Goal: Information Seeking & Learning: Get advice/opinions

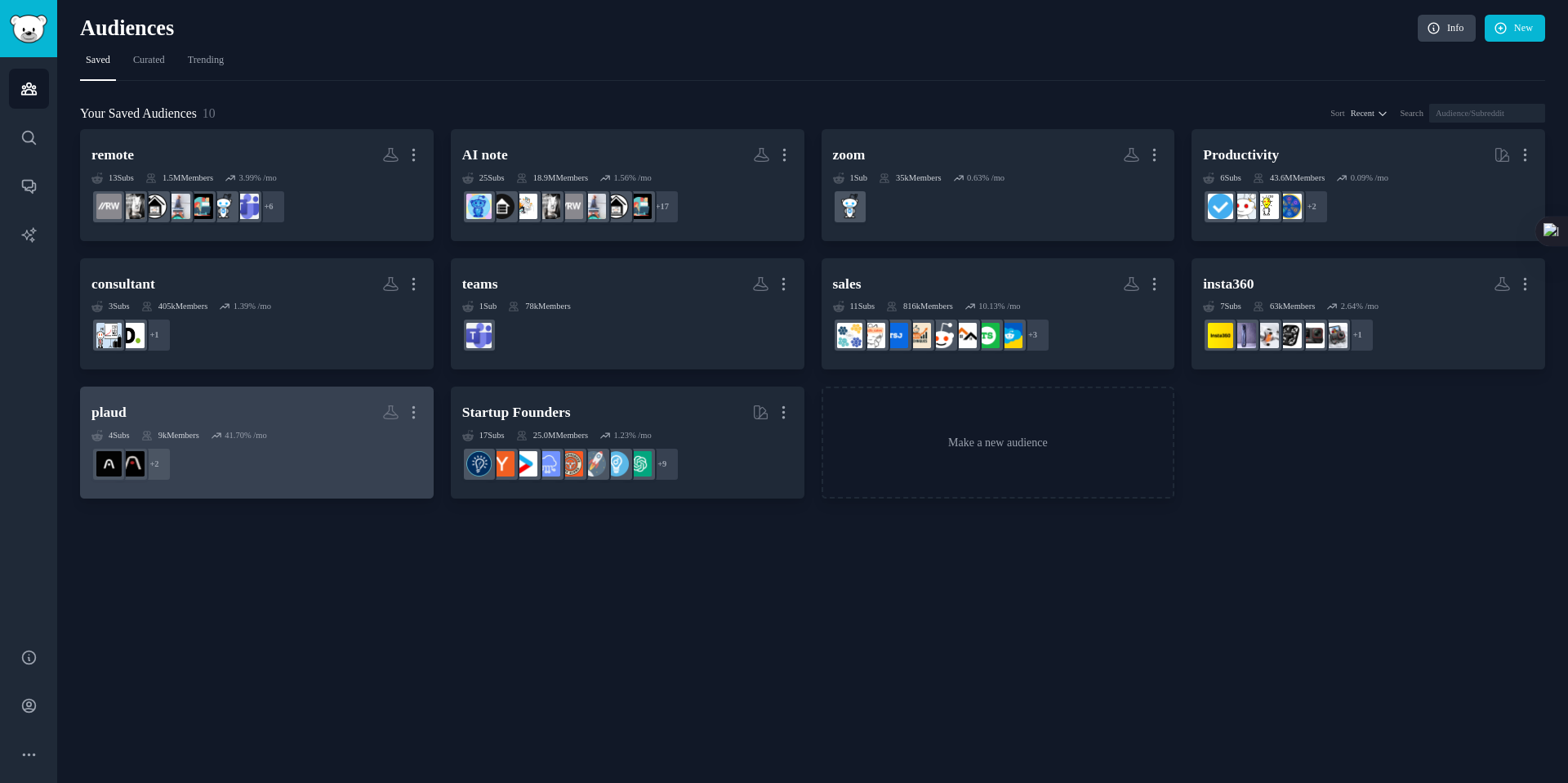
click at [234, 408] on h2 "[PERSON_NAME] More" at bounding box center [256, 411] width 331 height 29
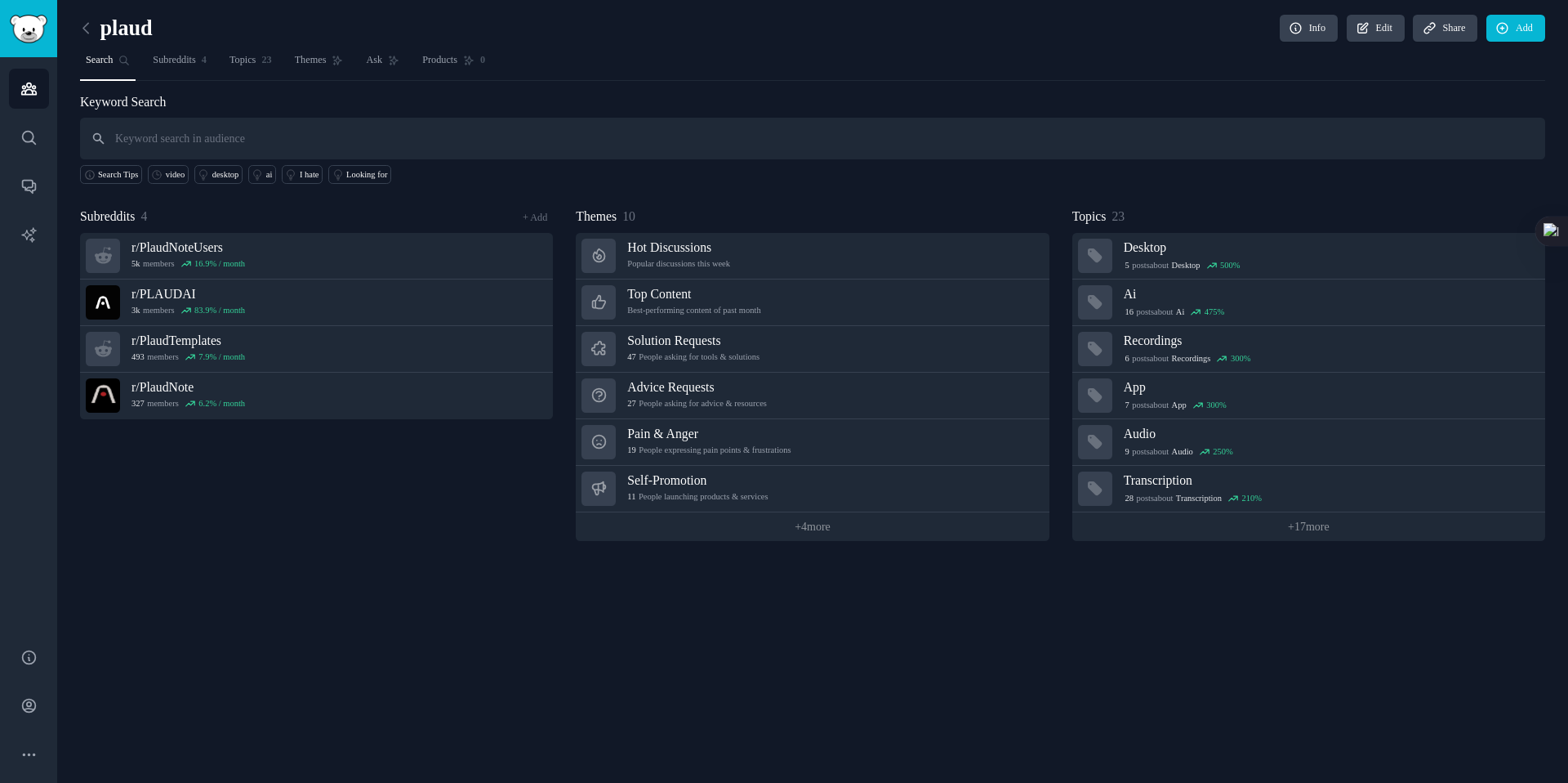
click at [879, 207] on div "Themes 10" at bounding box center [811, 217] width 473 height 21
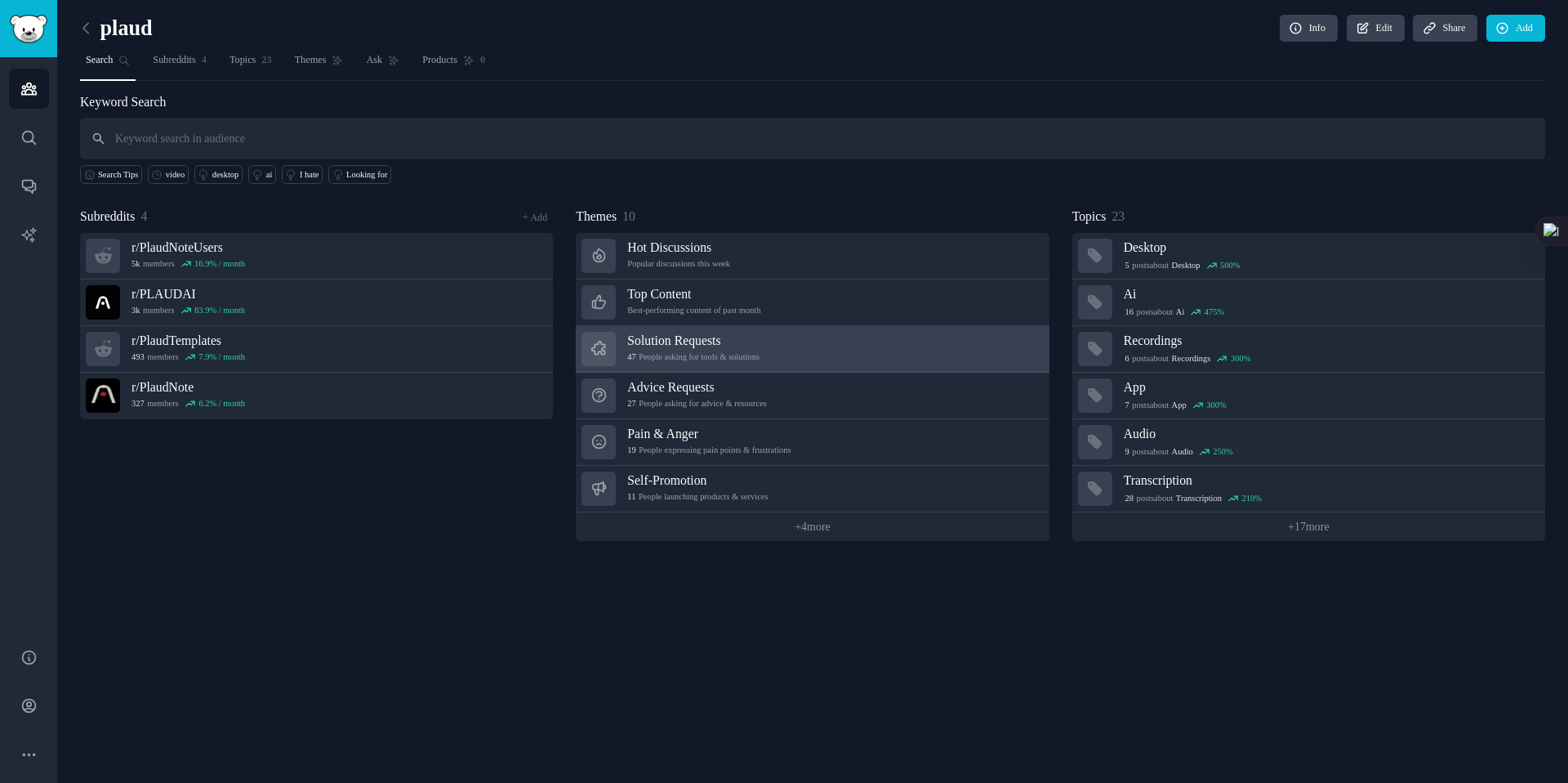
click at [685, 332] on h3 "Solution Requests" at bounding box center [693, 340] width 132 height 17
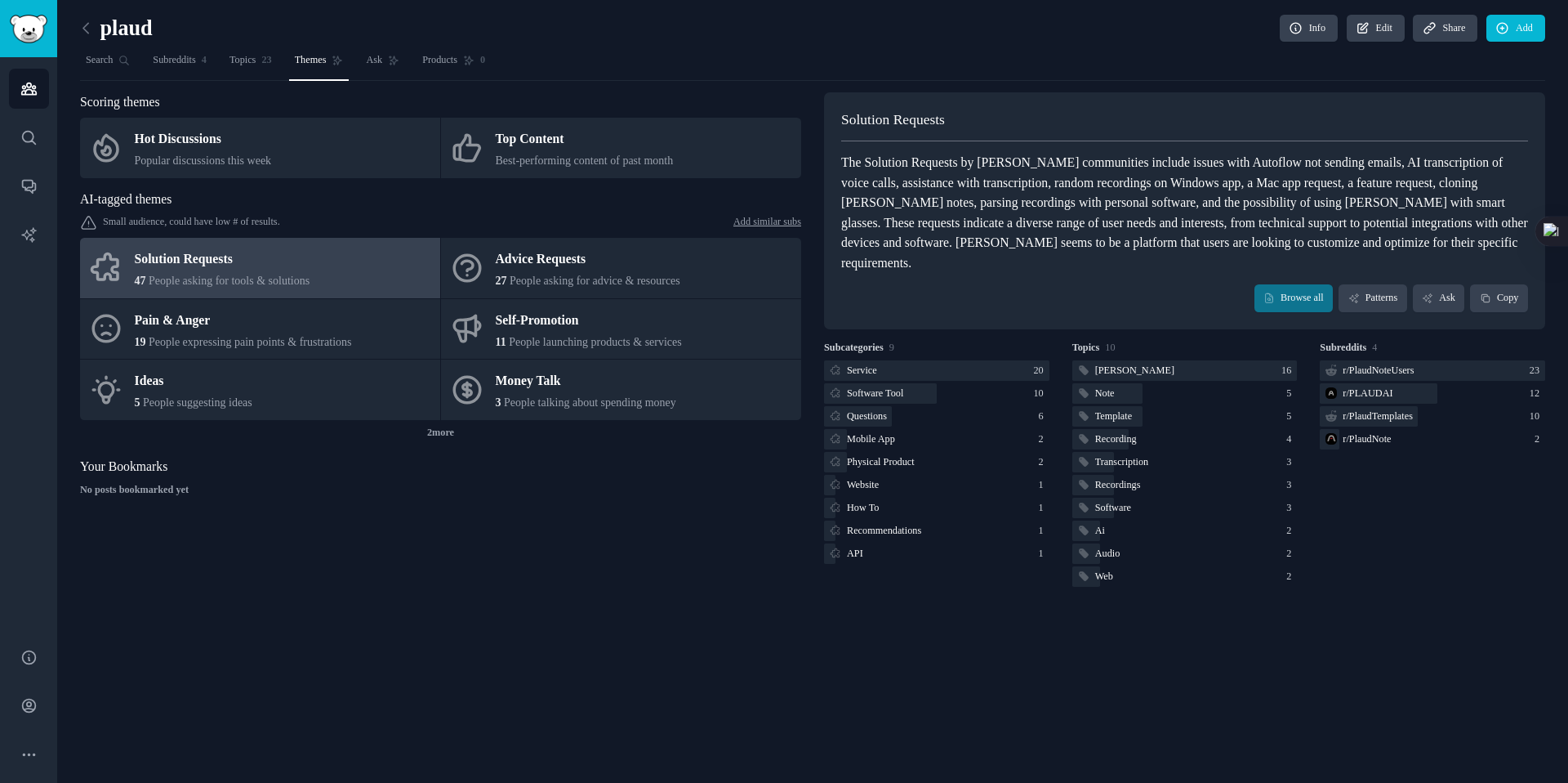
click at [964, 175] on div "The Solution Requests by [PERSON_NAME] communities include issues with Autoflow…" at bounding box center [1184, 213] width 686 height 120
click at [1288, 288] on link "Browse all" at bounding box center [1294, 299] width 79 height 28
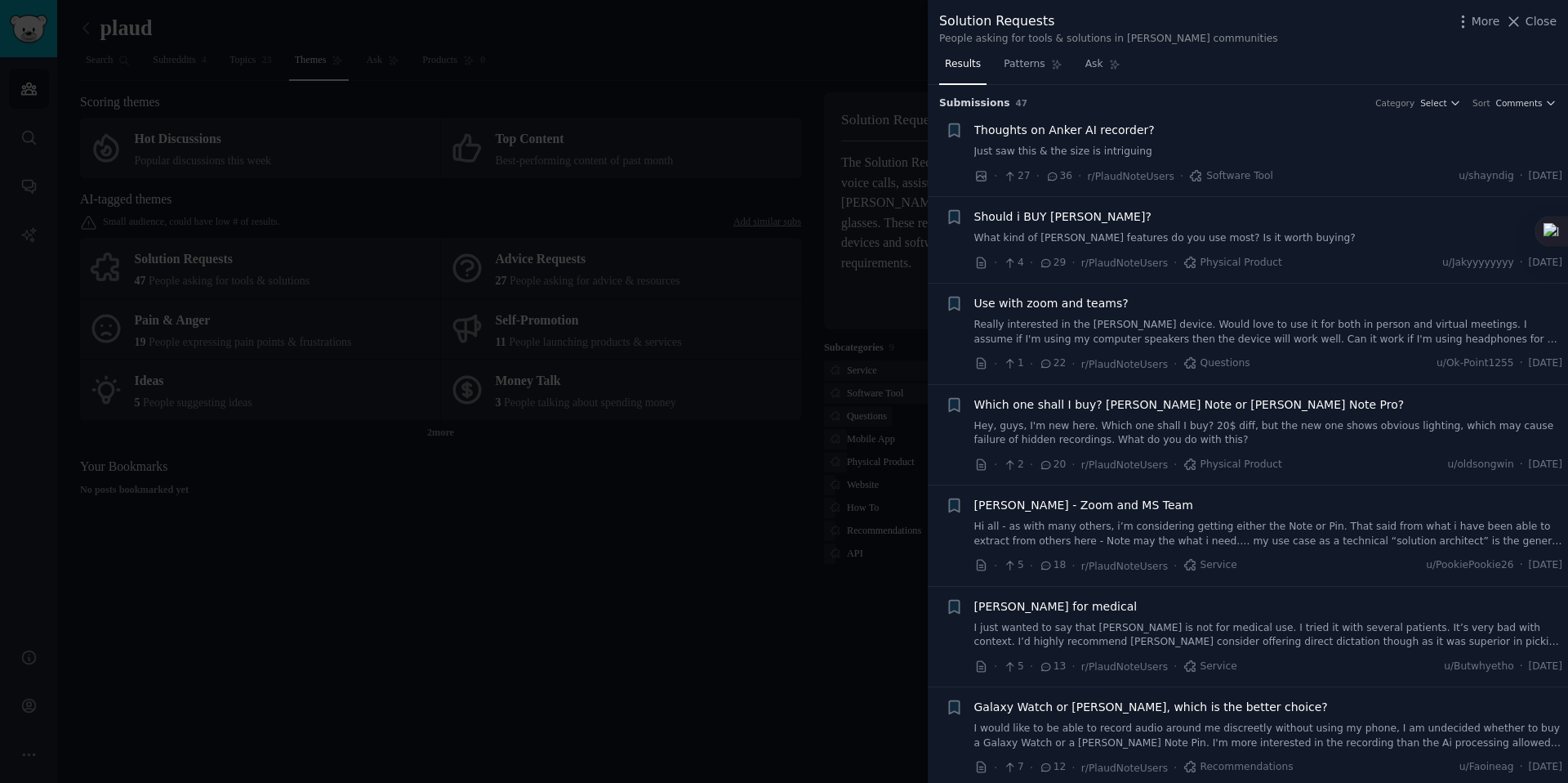
click at [1026, 217] on span "Should i BUY [PERSON_NAME]?" at bounding box center [1063, 217] width 177 height 17
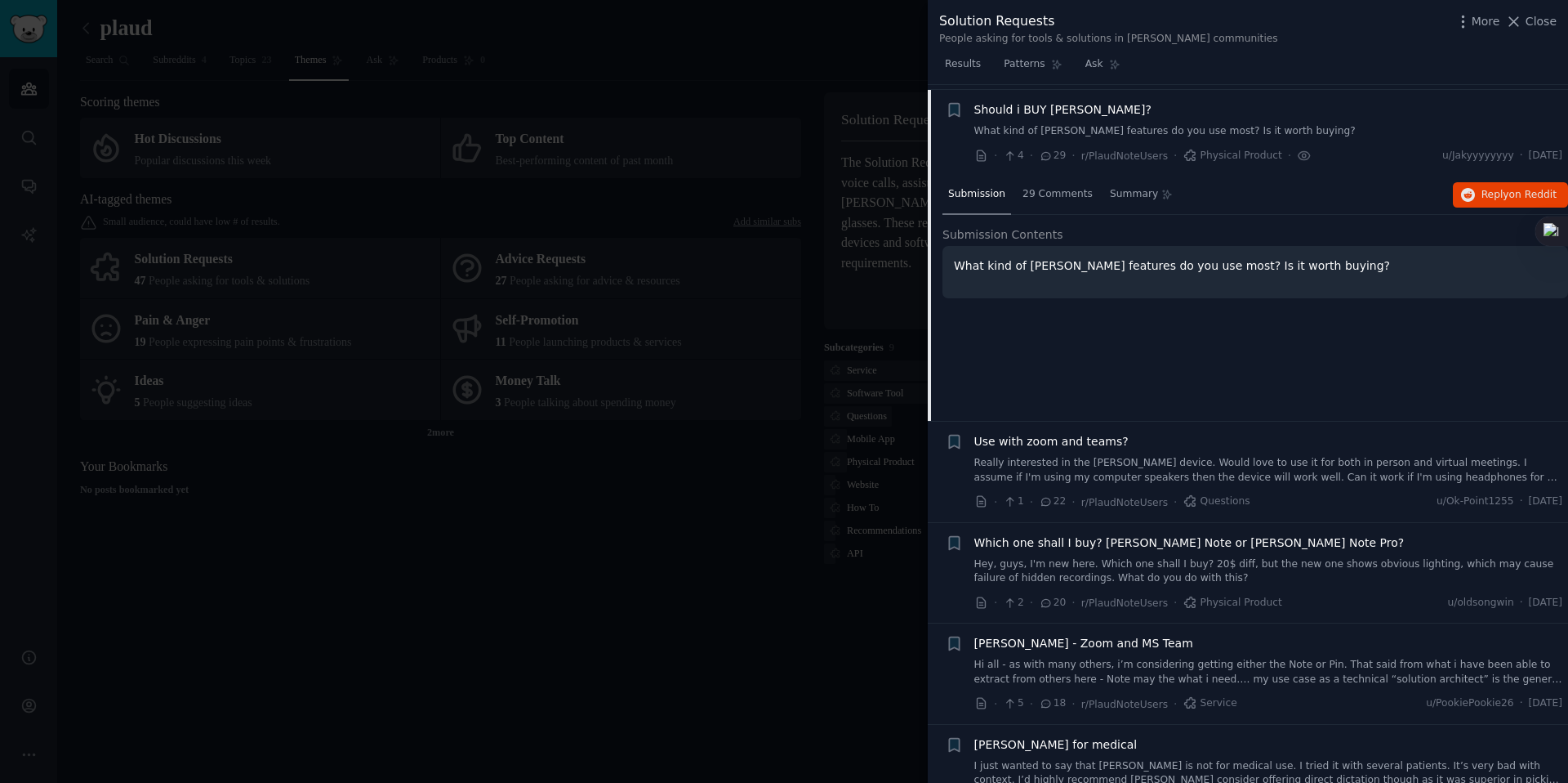
scroll to position [112, 0]
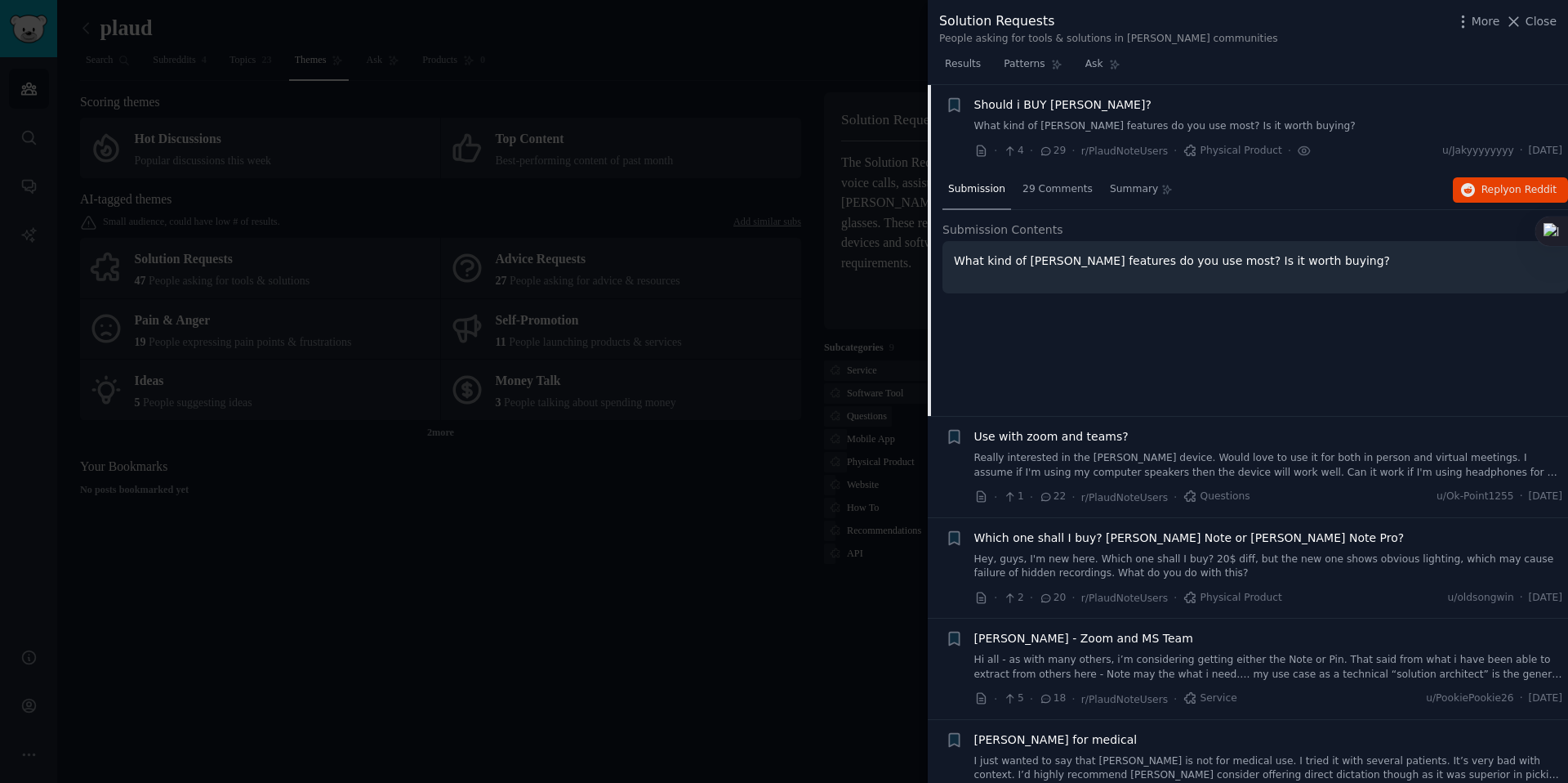
drag, startPoint x: 1476, startPoint y: 186, endPoint x: 506, endPoint y: 2, distance: 987.3
click at [1483, 200] on button "Reply on Reddit" at bounding box center [1510, 190] width 115 height 26
click at [1150, 444] on div "Use with zoom and teams? Really interested in the [PERSON_NAME] device. Would l…" at bounding box center [1269, 453] width 589 height 51
click at [1112, 545] on span "Which one shall I buy? [PERSON_NAME] Note or [PERSON_NAME] Note Pro?" at bounding box center [1190, 538] width 430 height 17
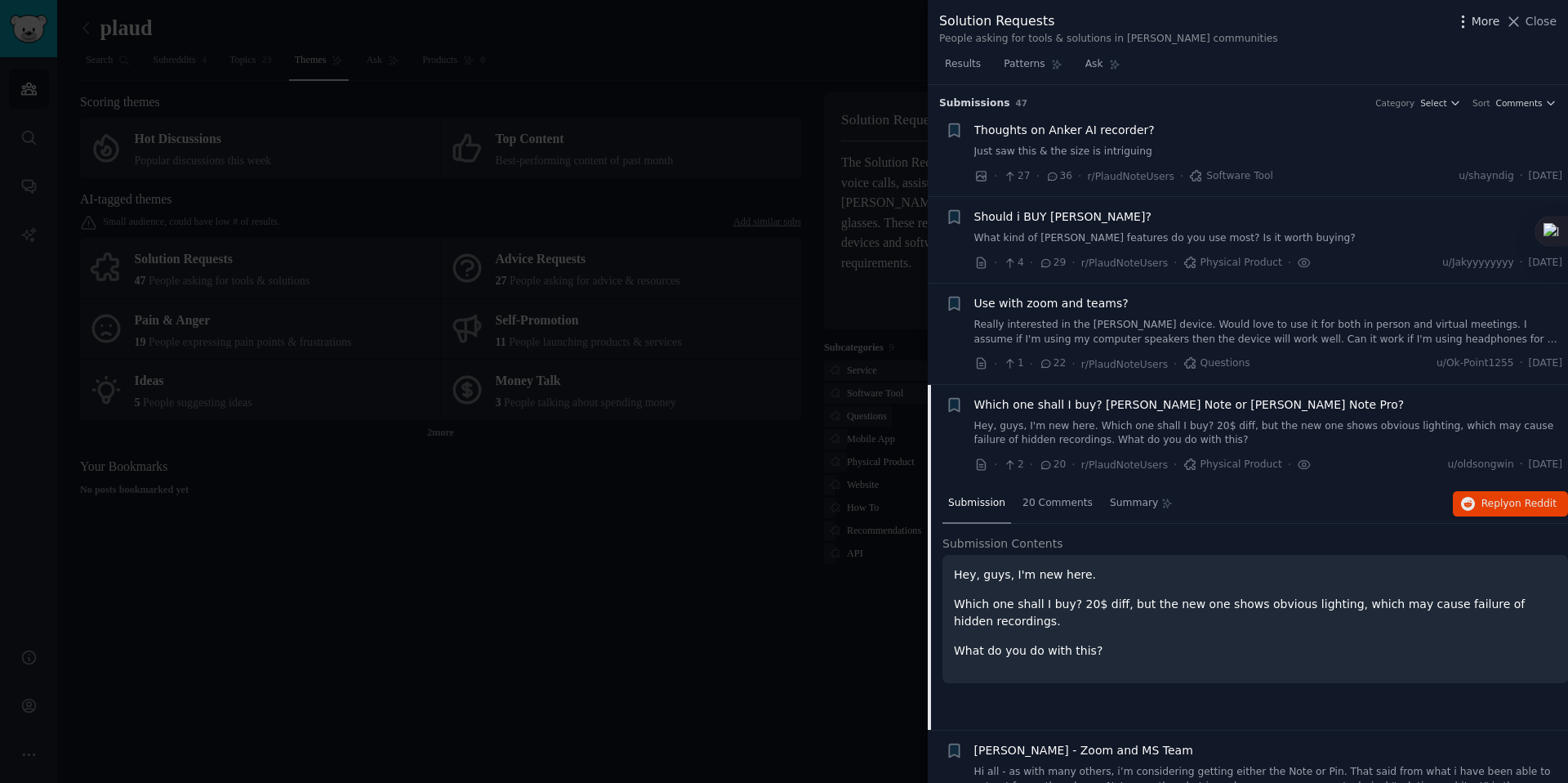
click at [1467, 26] on icon "button" at bounding box center [1463, 22] width 17 height 17
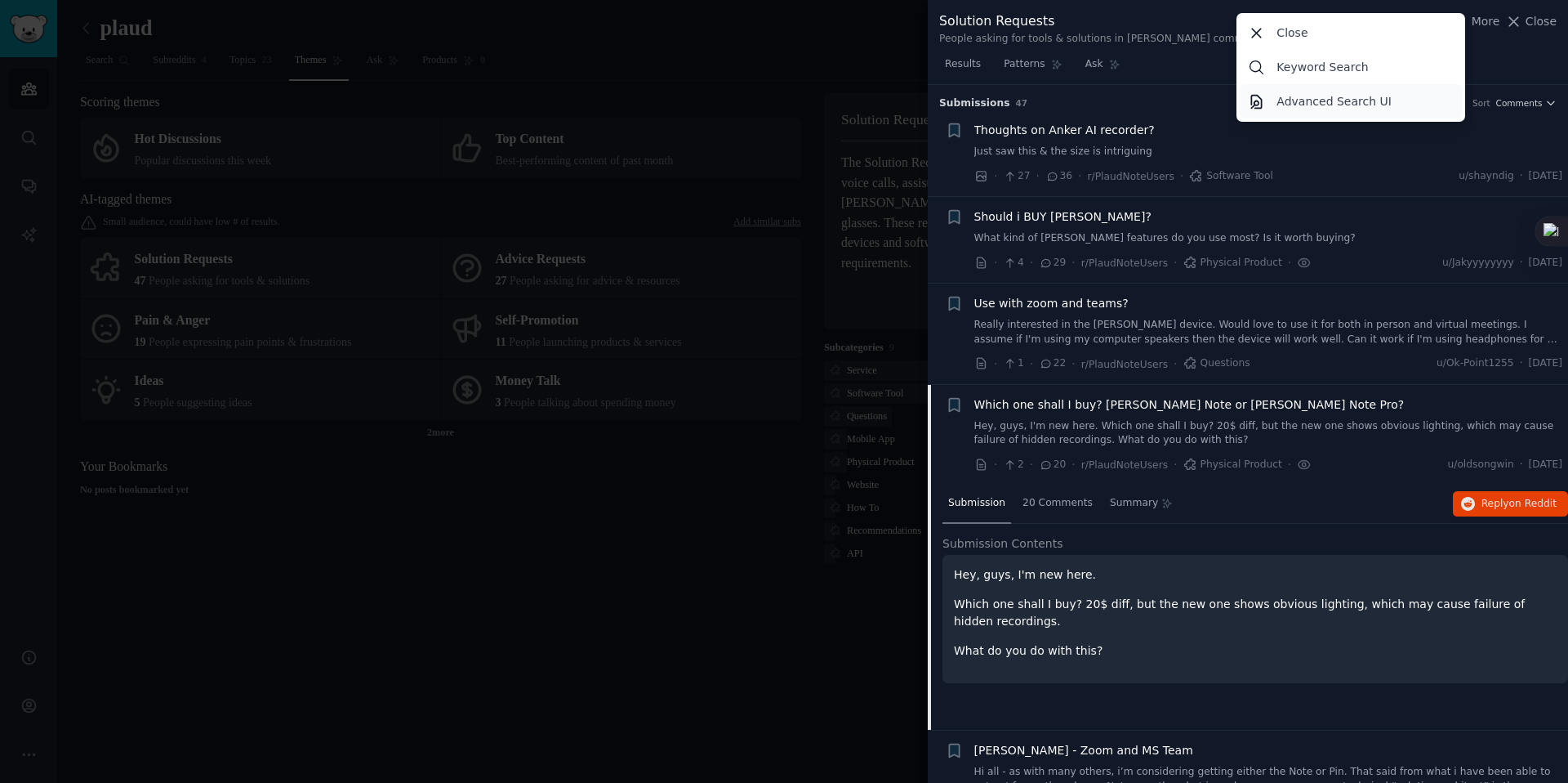
click at [1291, 97] on p "Advanced Search UI" at bounding box center [1334, 102] width 115 height 17
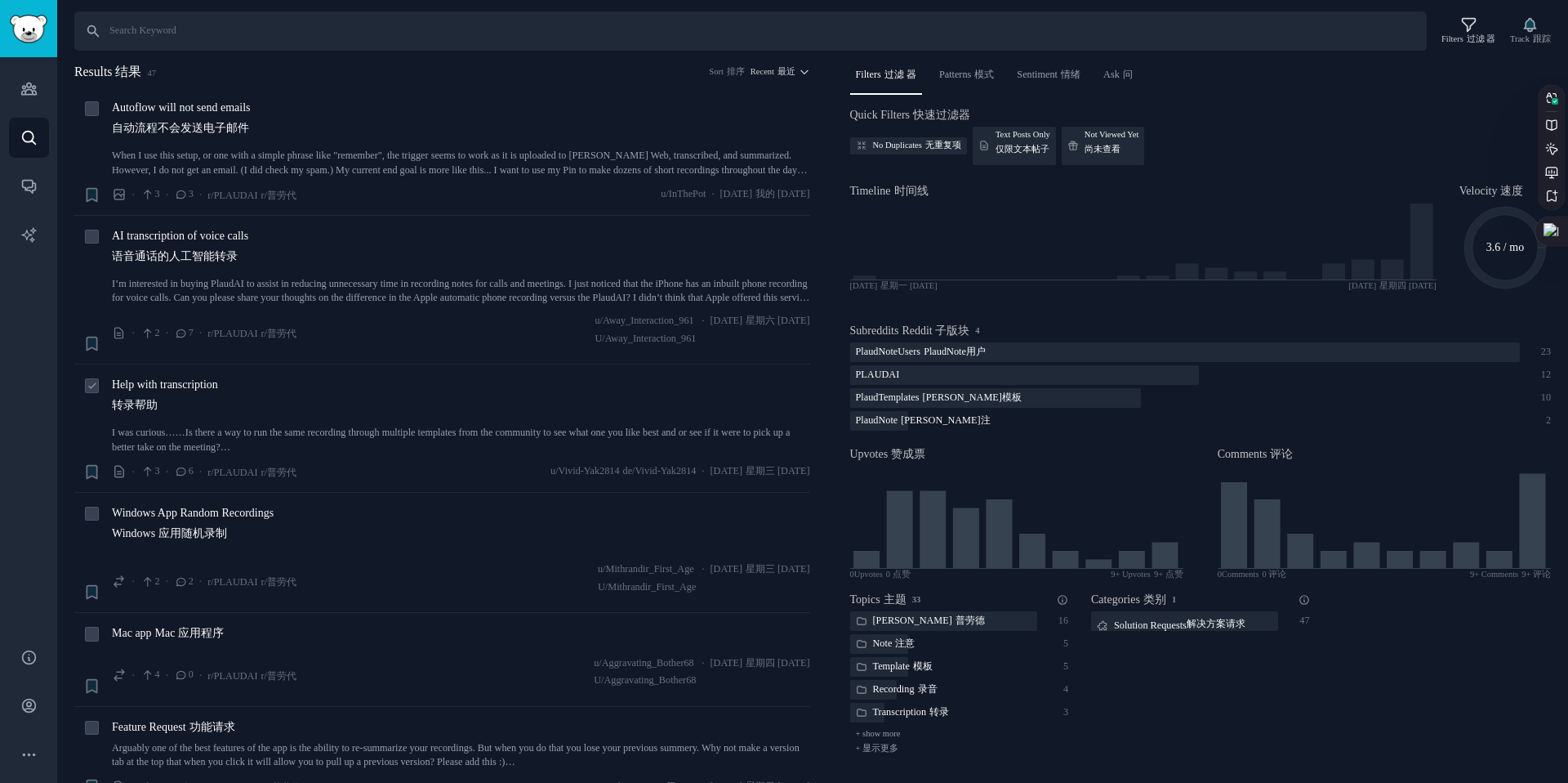
click at [437, 396] on div "Help with transcription 转录帮助" at bounding box center [461, 398] width 699 height 44
click at [327, 286] on link "I’m interested in buying PlaudAI to assist in reducing unnecessary time in reco…" at bounding box center [461, 291] width 699 height 29
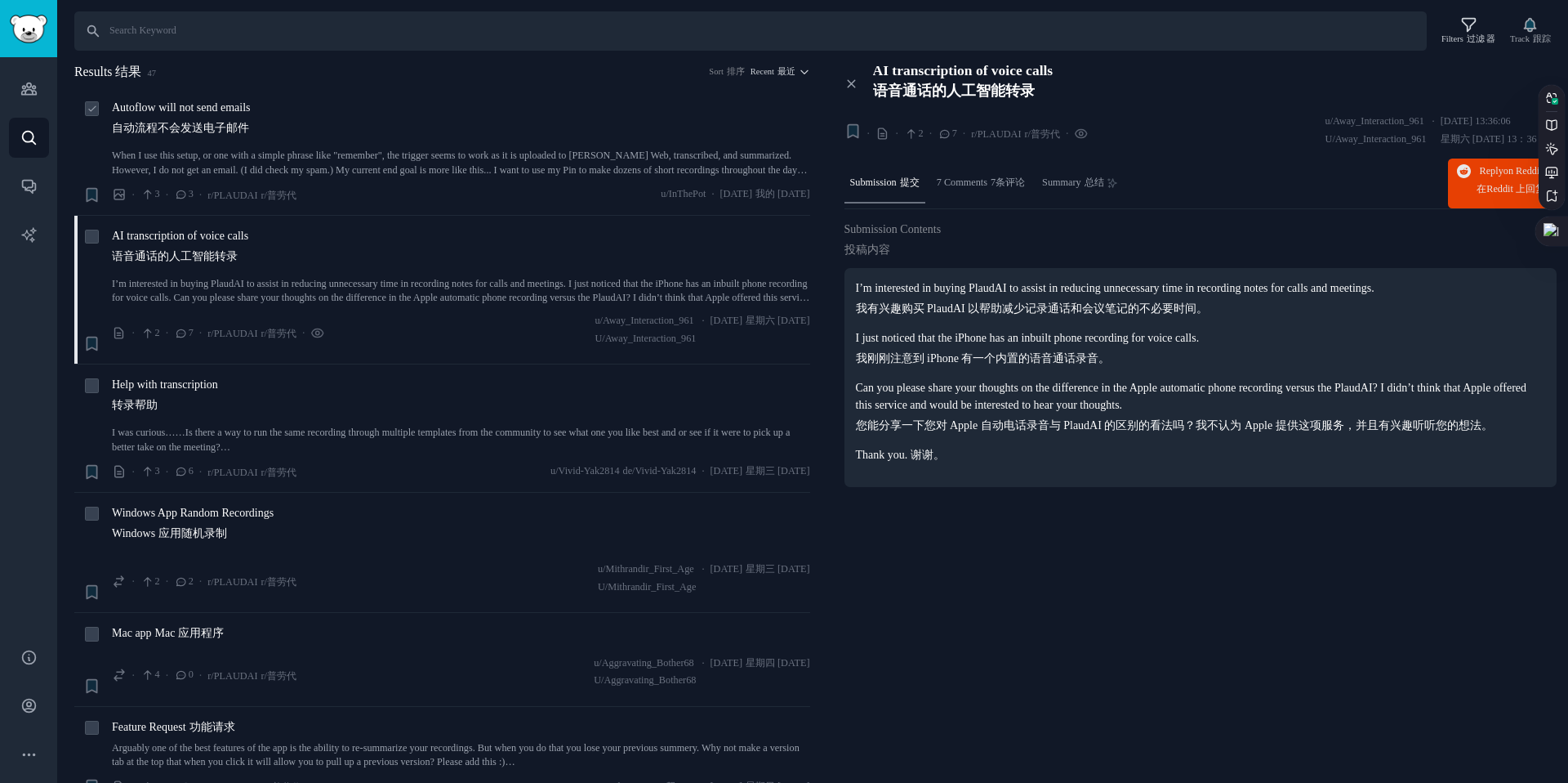
click at [257, 153] on link "When I use this setup, or one with a simple phrase like "remember", the trigger…" at bounding box center [461, 162] width 699 height 29
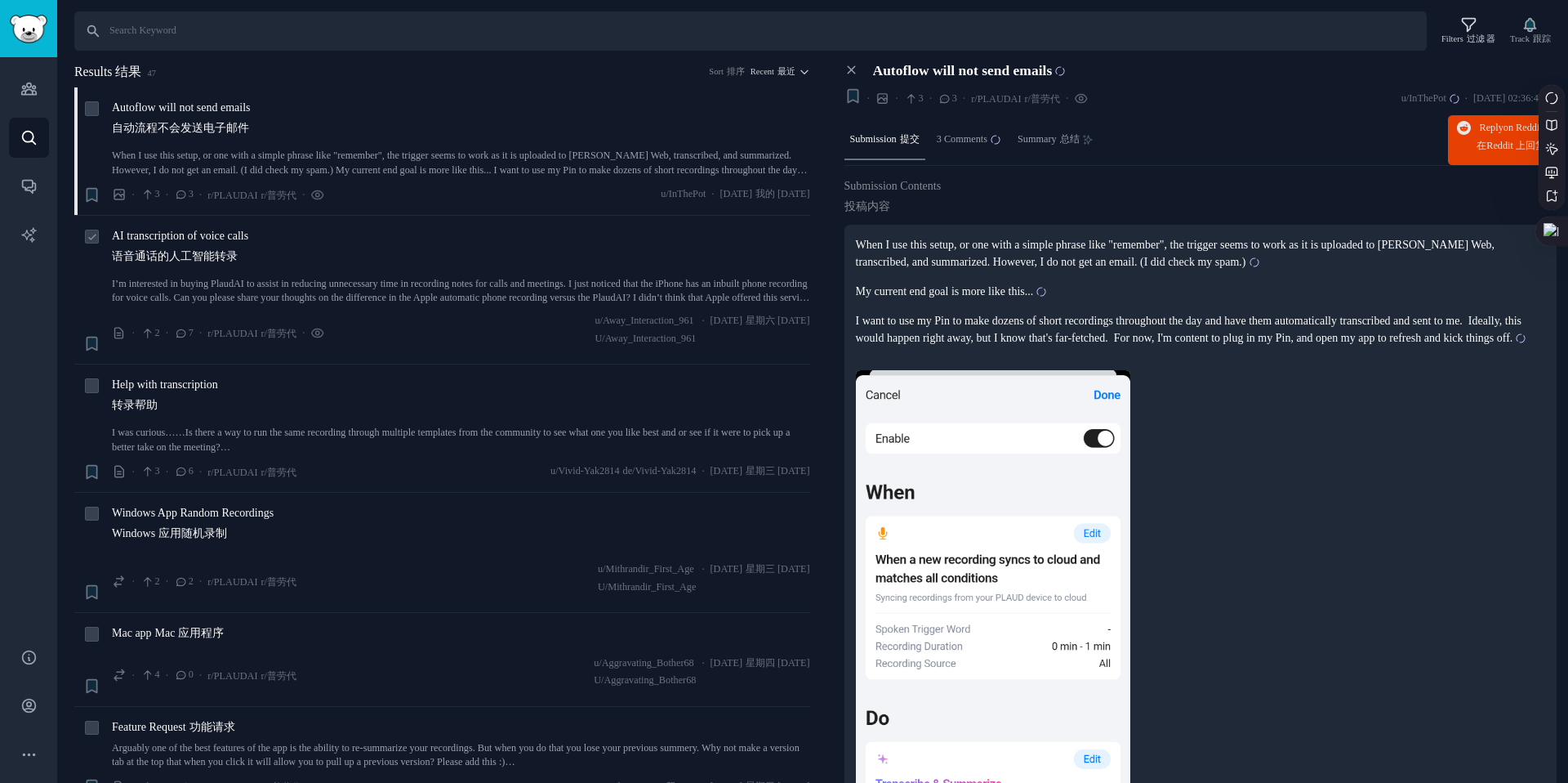
click at [352, 303] on link "I’m interested in buying PlaudAI to assist in reducing unnecessary time in reco…" at bounding box center [461, 291] width 699 height 29
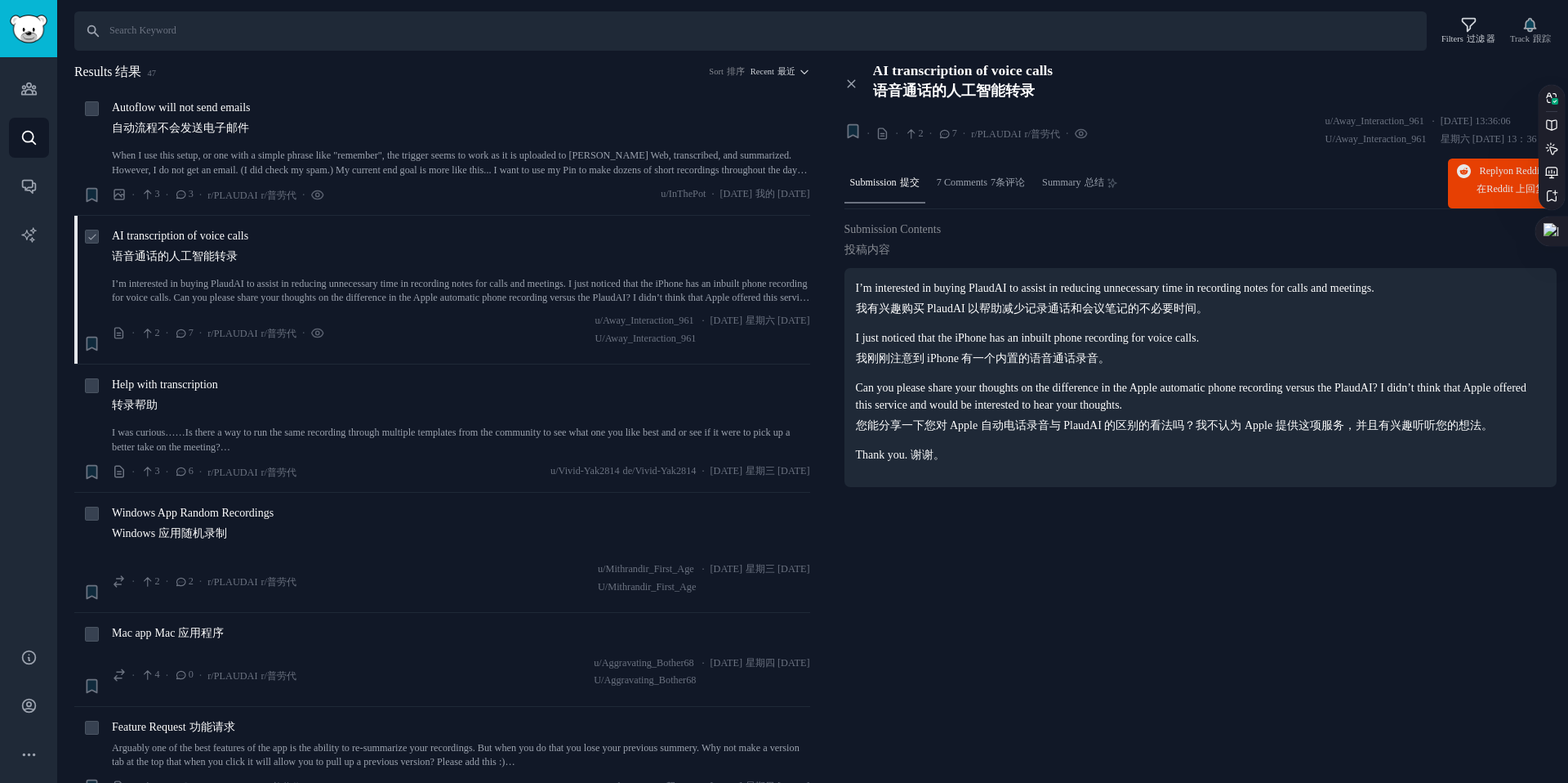
click at [475, 337] on div "· 2 · 7 · r/PLAUDAI r/普劳代 · u/Away_Interaction_961 U/Away_Interaction_961 · Sat…" at bounding box center [461, 332] width 699 height 38
click at [935, 314] on sider-trans-text "我有兴趣购买 PlaudAI 以帮助减少记录通话和会议笔记的不必要时间。" at bounding box center [1032, 308] width 353 height 12
click at [886, 362] on sider-trans-text "我刚刚注意到 iPhone 有一个内置的语音通话录音。" at bounding box center [983, 359] width 255 height 12
click at [310, 424] on div "Help with transcription 转录帮助 I was curious……Is there a way to run the same reco…" at bounding box center [461, 415] width 699 height 78
click at [244, 433] on link "I was curious……Is there a way to run the same recording through multiple templa…" at bounding box center [461, 439] width 699 height 29
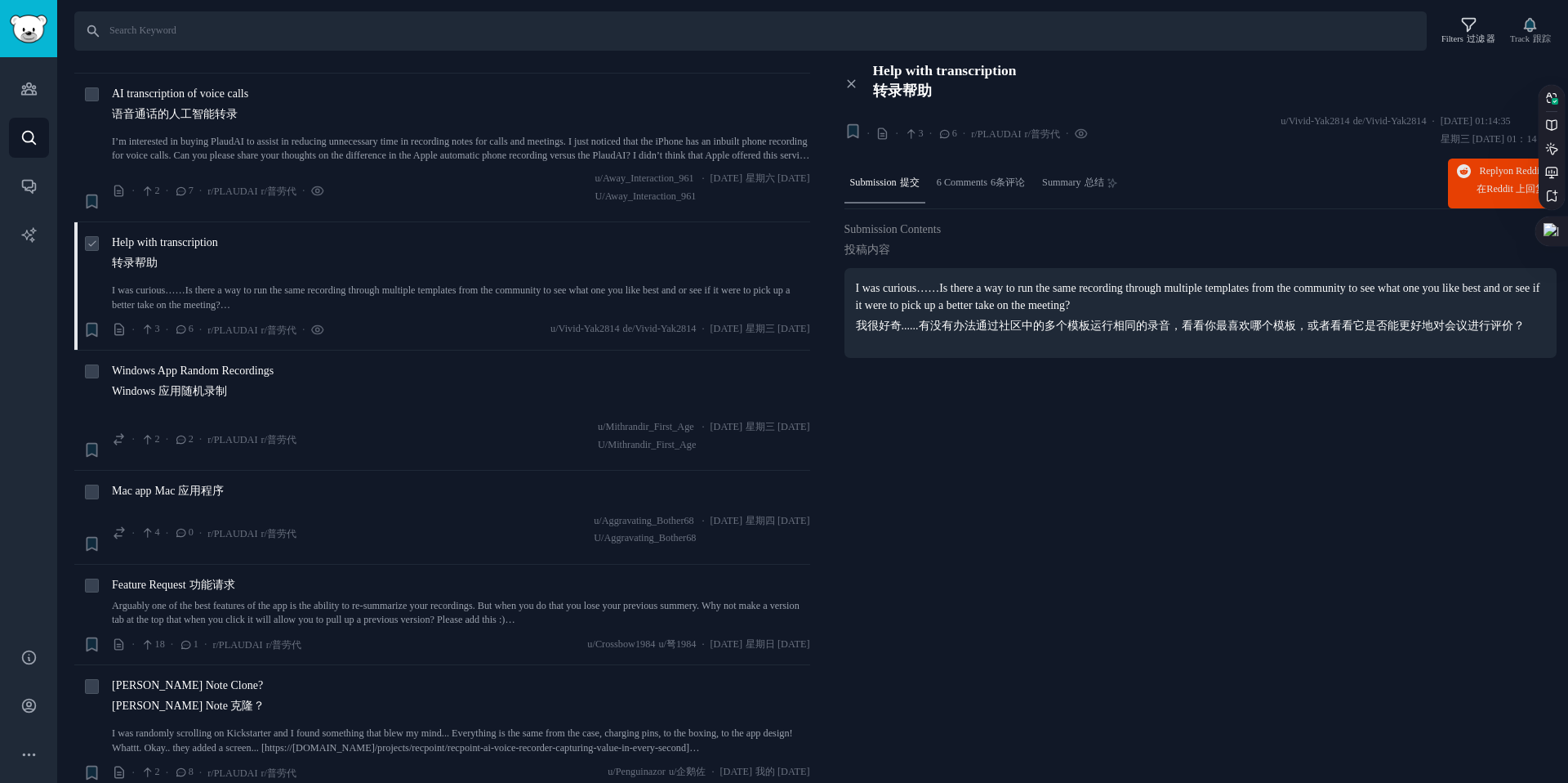
scroll to position [149, 0]
click at [428, 408] on div "Windows App Random Recordings Windows 应用随机录制 · 2 · 2 · r/PLAUDAI r/普劳代 u/Mithra…" at bounding box center [461, 403] width 699 height 97
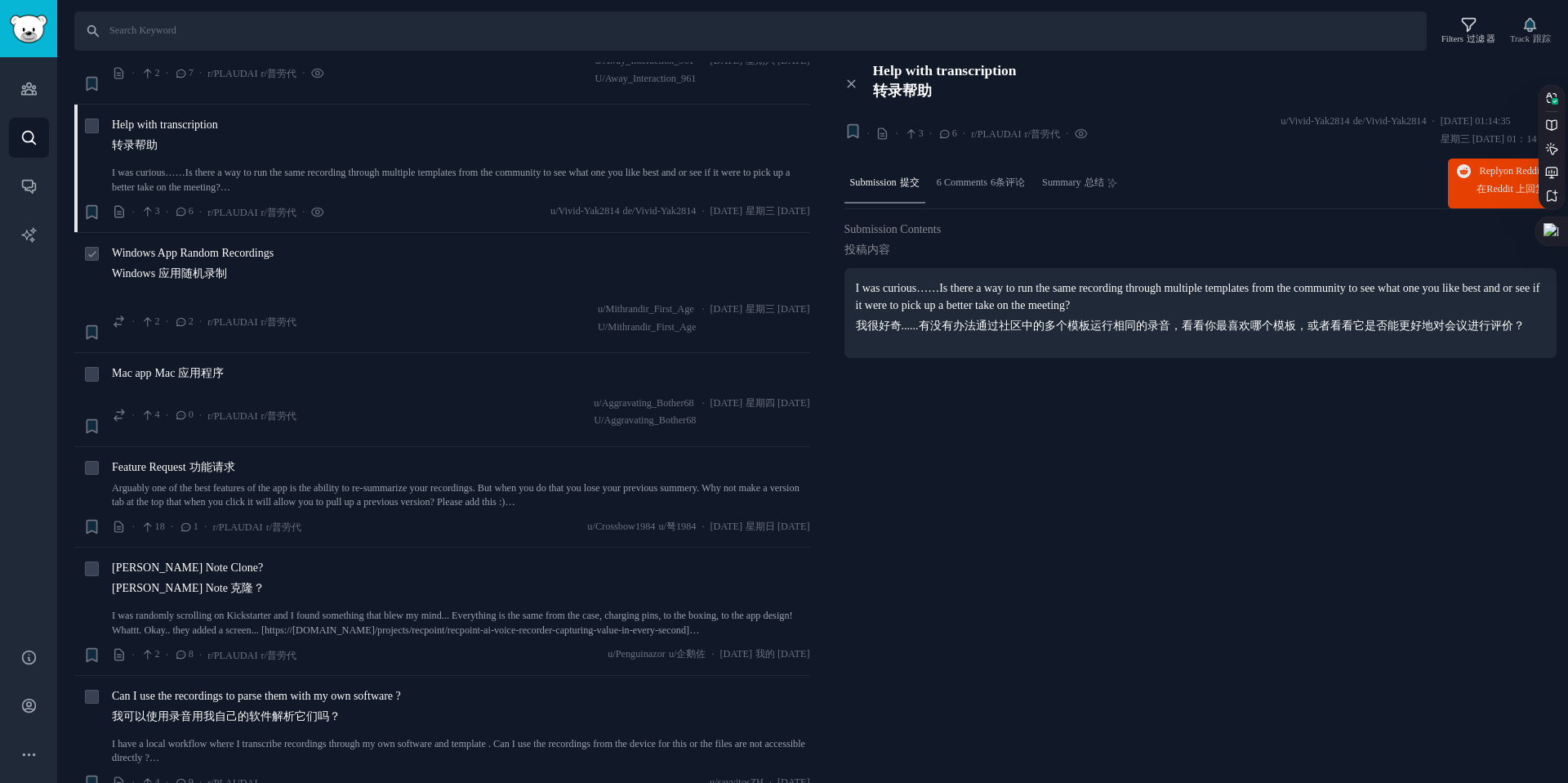
scroll to position [301, 0]
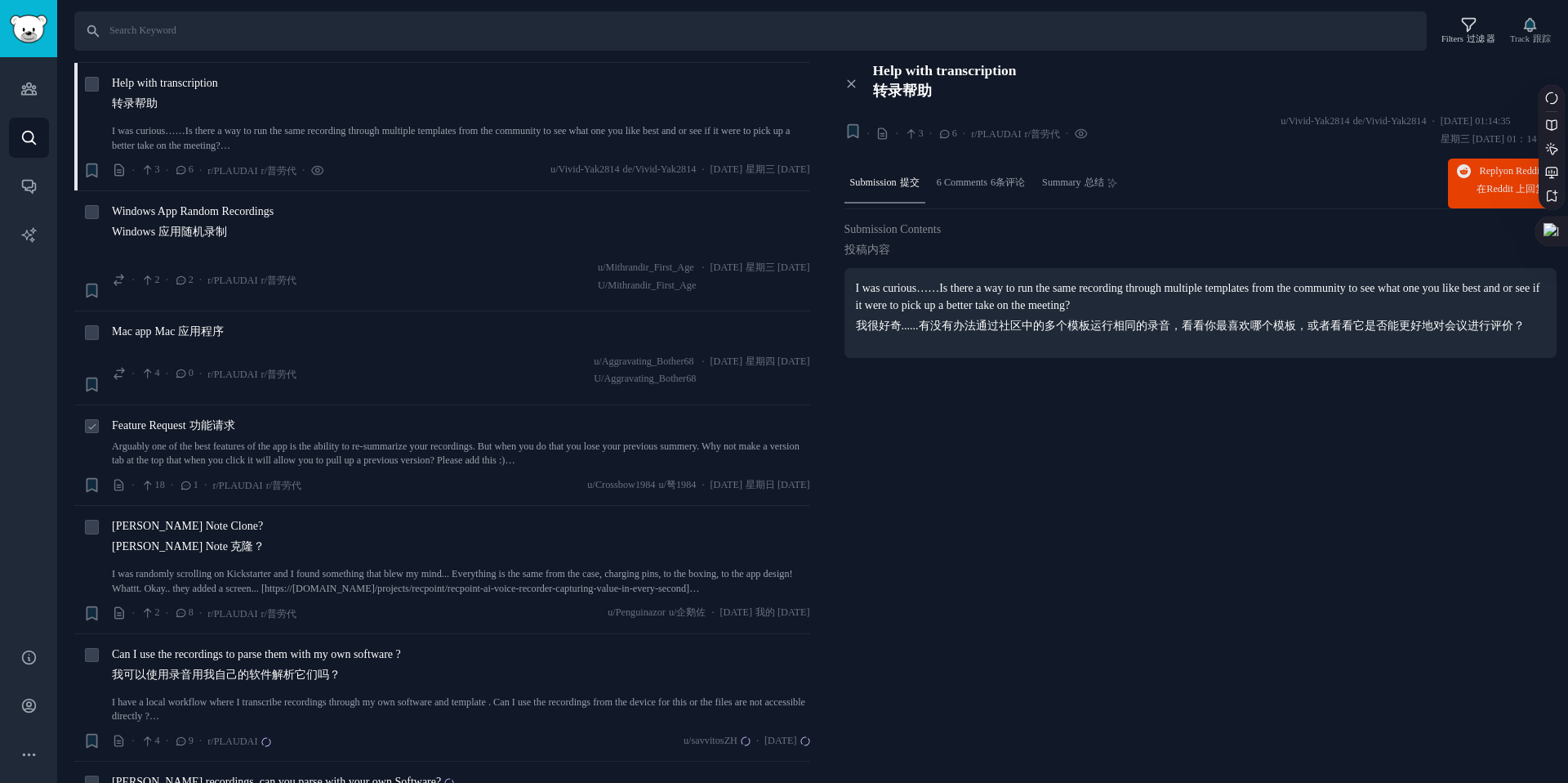
click at [347, 428] on div "Feature Request 功能请求" at bounding box center [461, 425] width 699 height 17
click at [307, 439] on link "Arguably one of the best features of the app is the ability to re-summarize you…" at bounding box center [461, 453] width 699 height 29
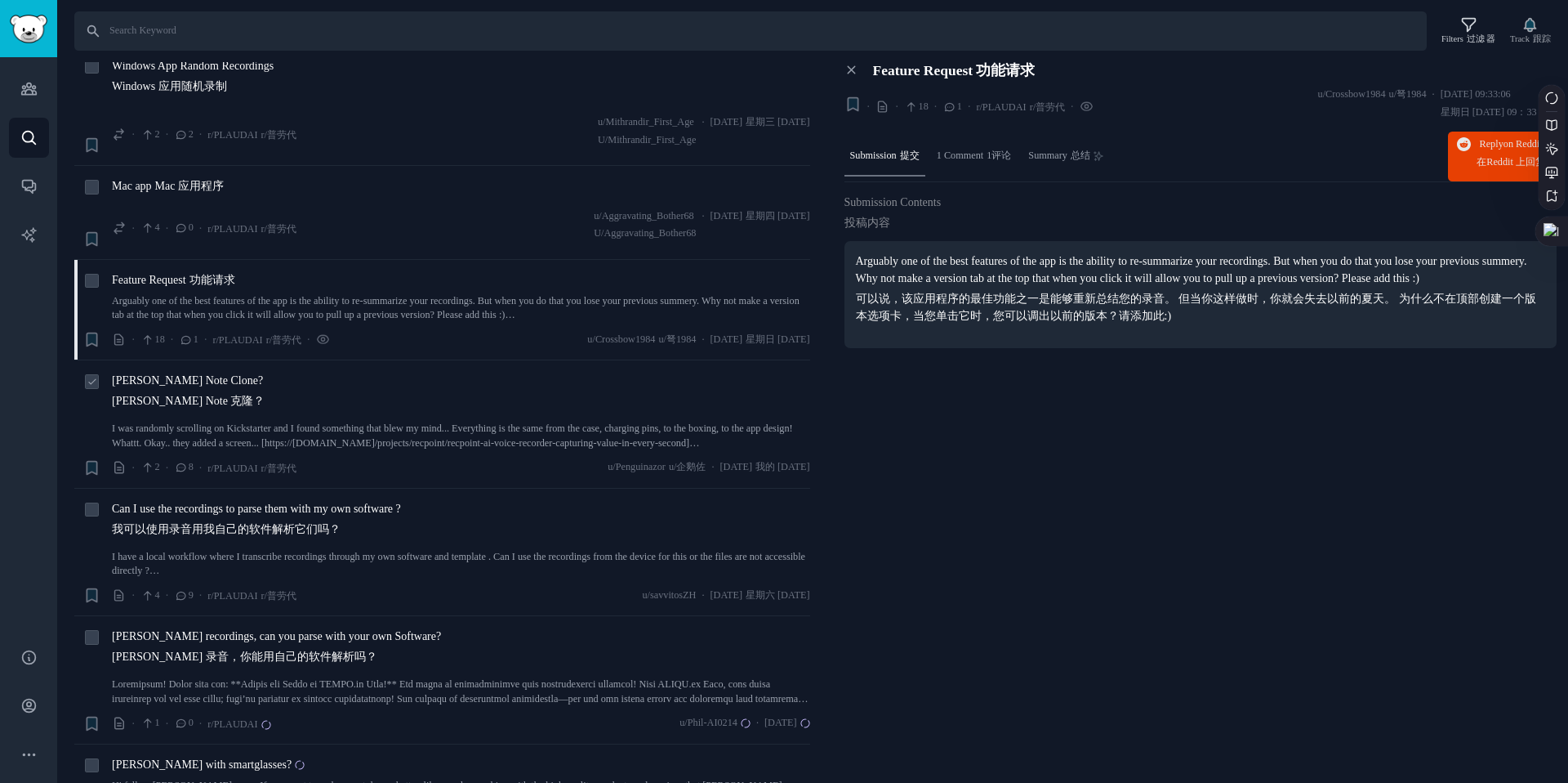
scroll to position [454, 0]
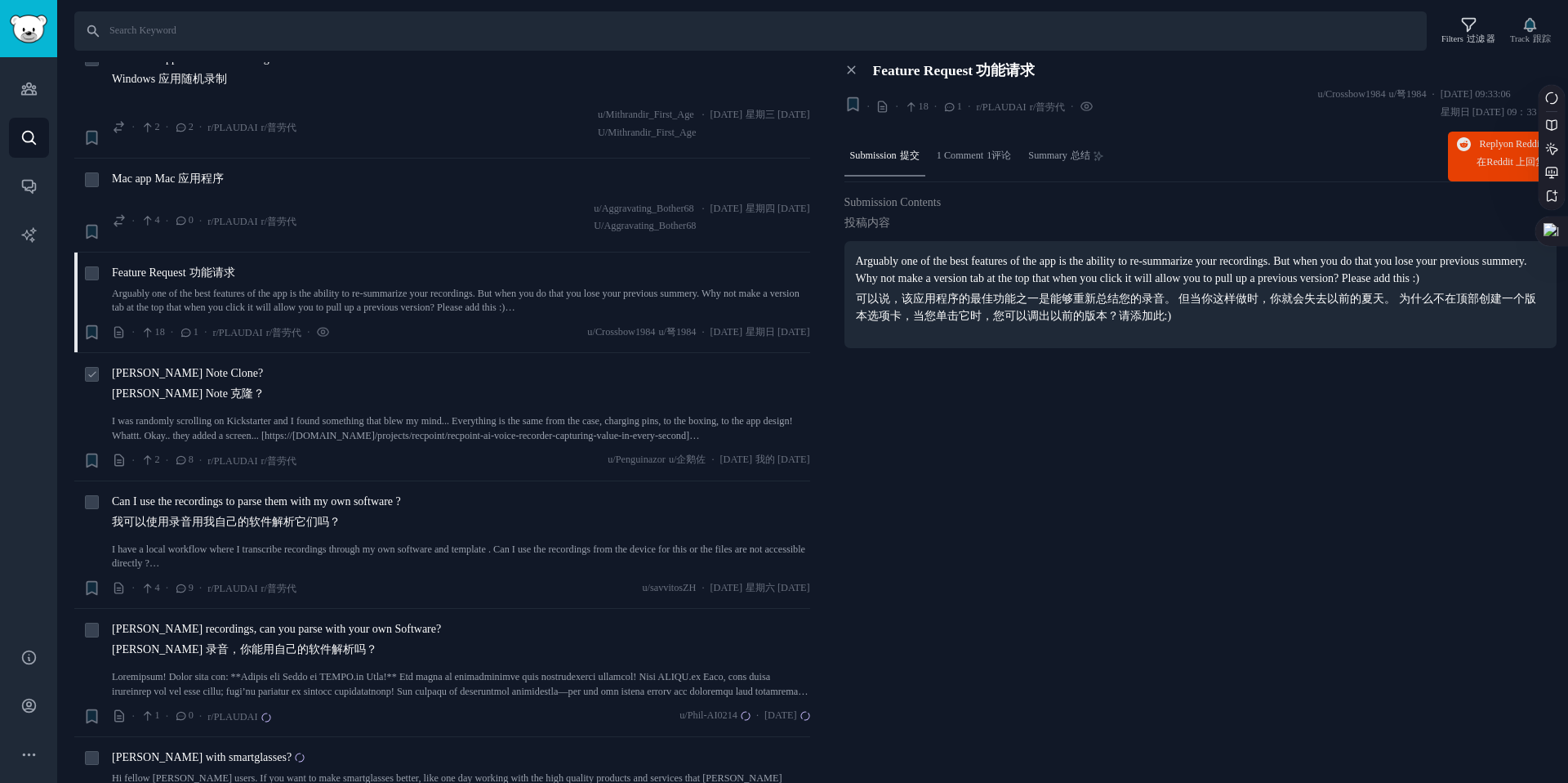
click at [340, 418] on link "I was randomly scrolling on Kickstarter and I found something that blew my mind…" at bounding box center [461, 428] width 699 height 29
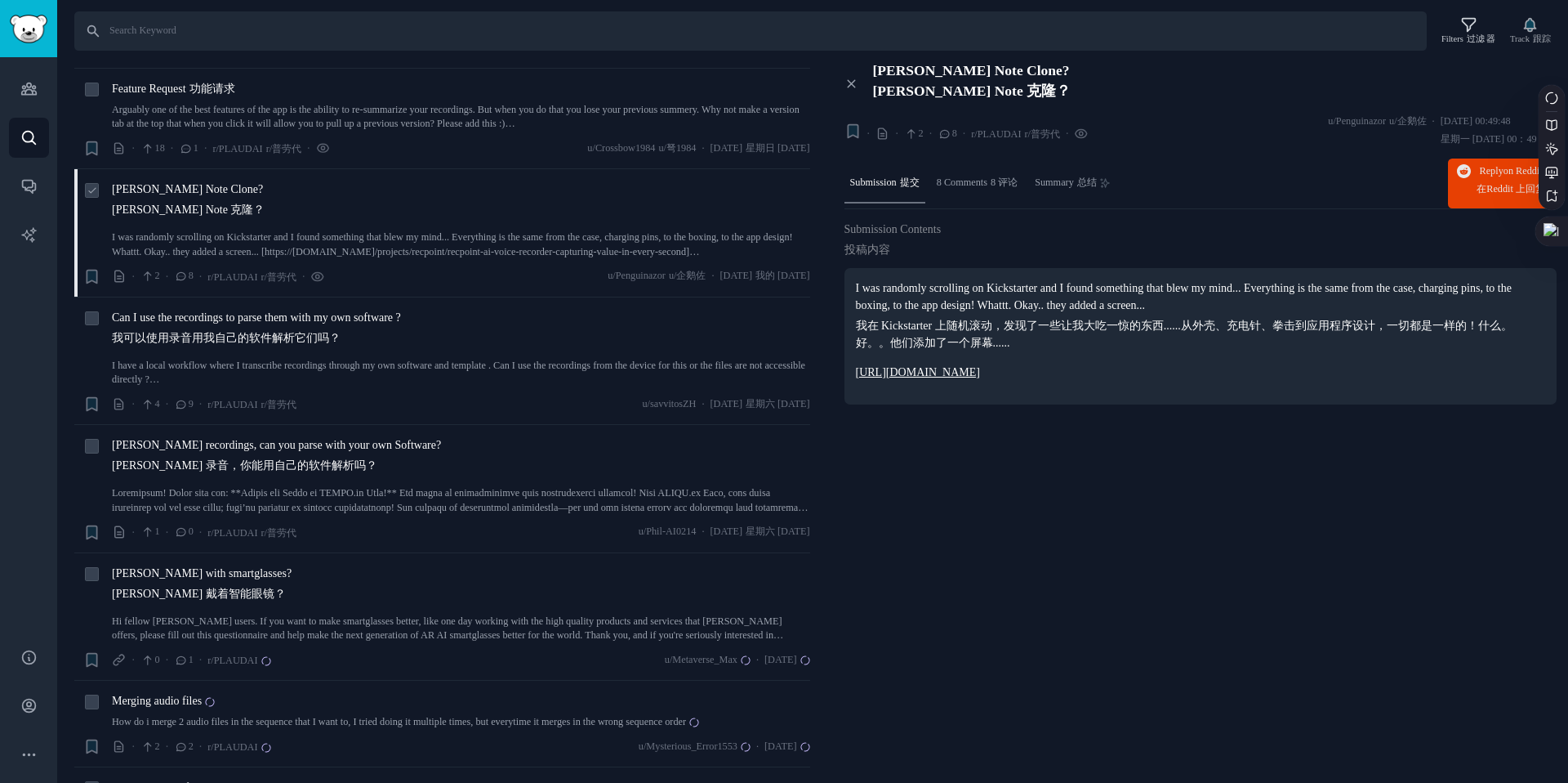
scroll to position [625, 0]
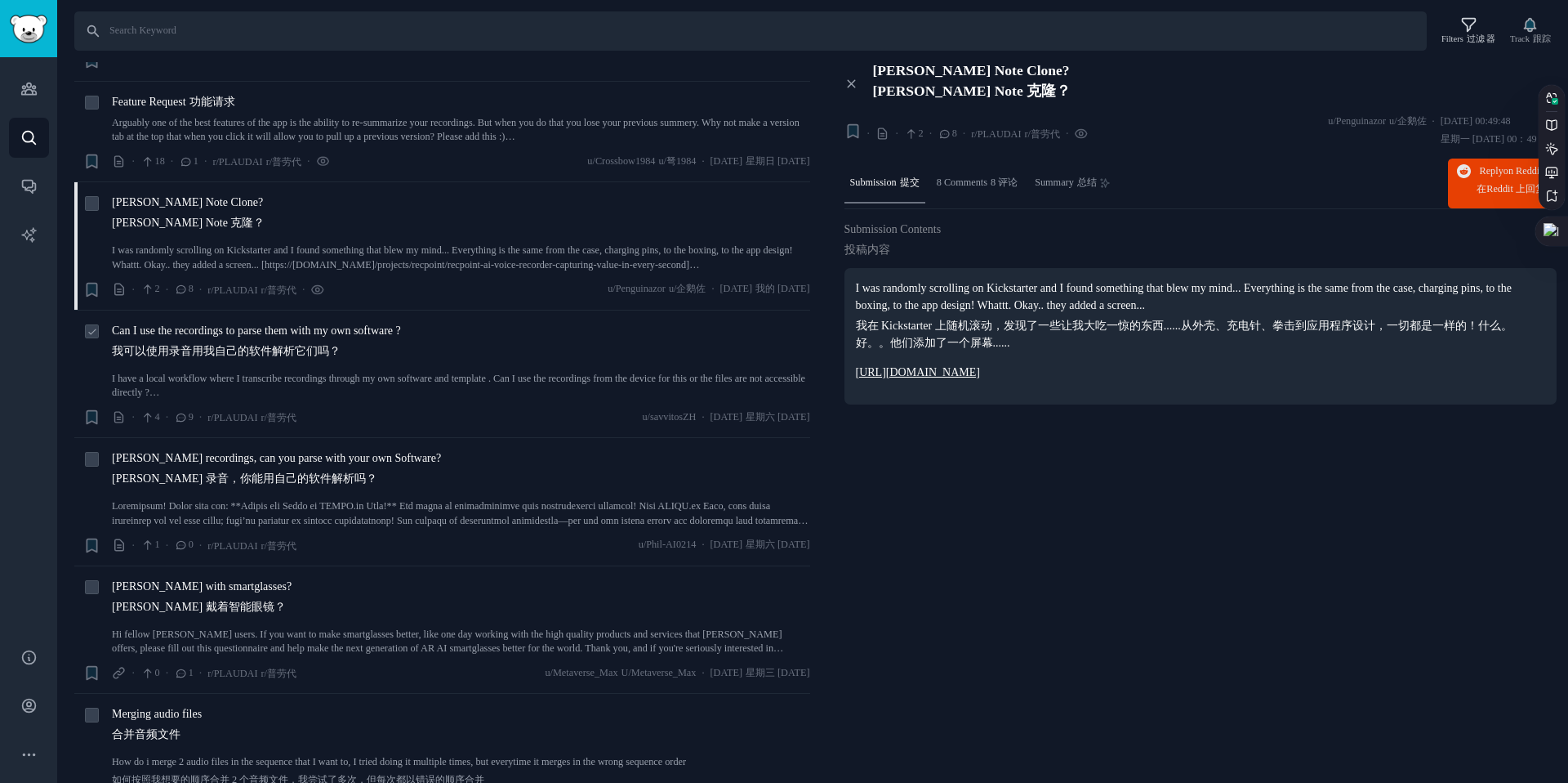
click at [354, 374] on link "I have a local workflow where I transcribe recordings through my own software a…" at bounding box center [461, 385] width 699 height 29
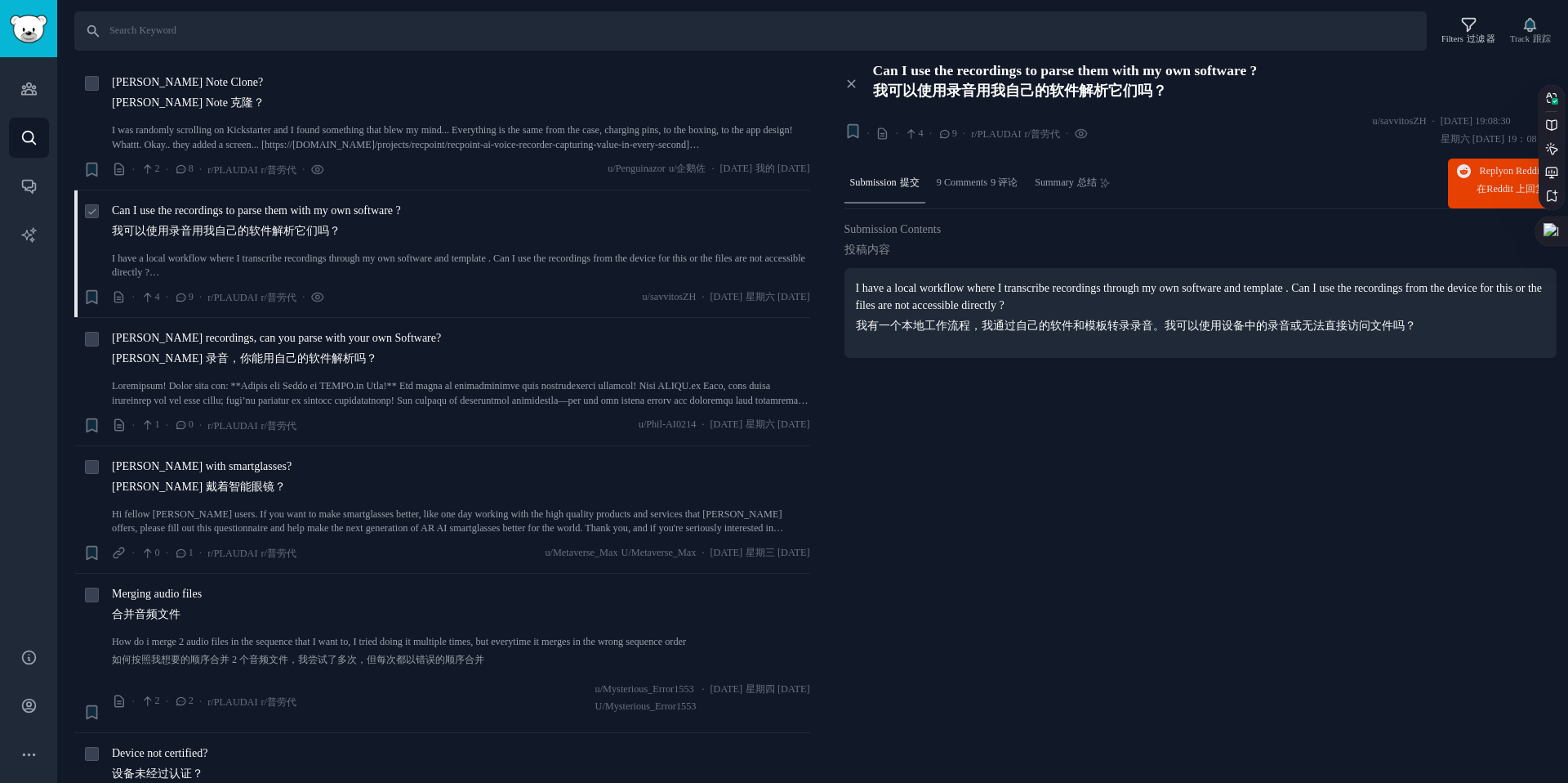
scroll to position [775, 0]
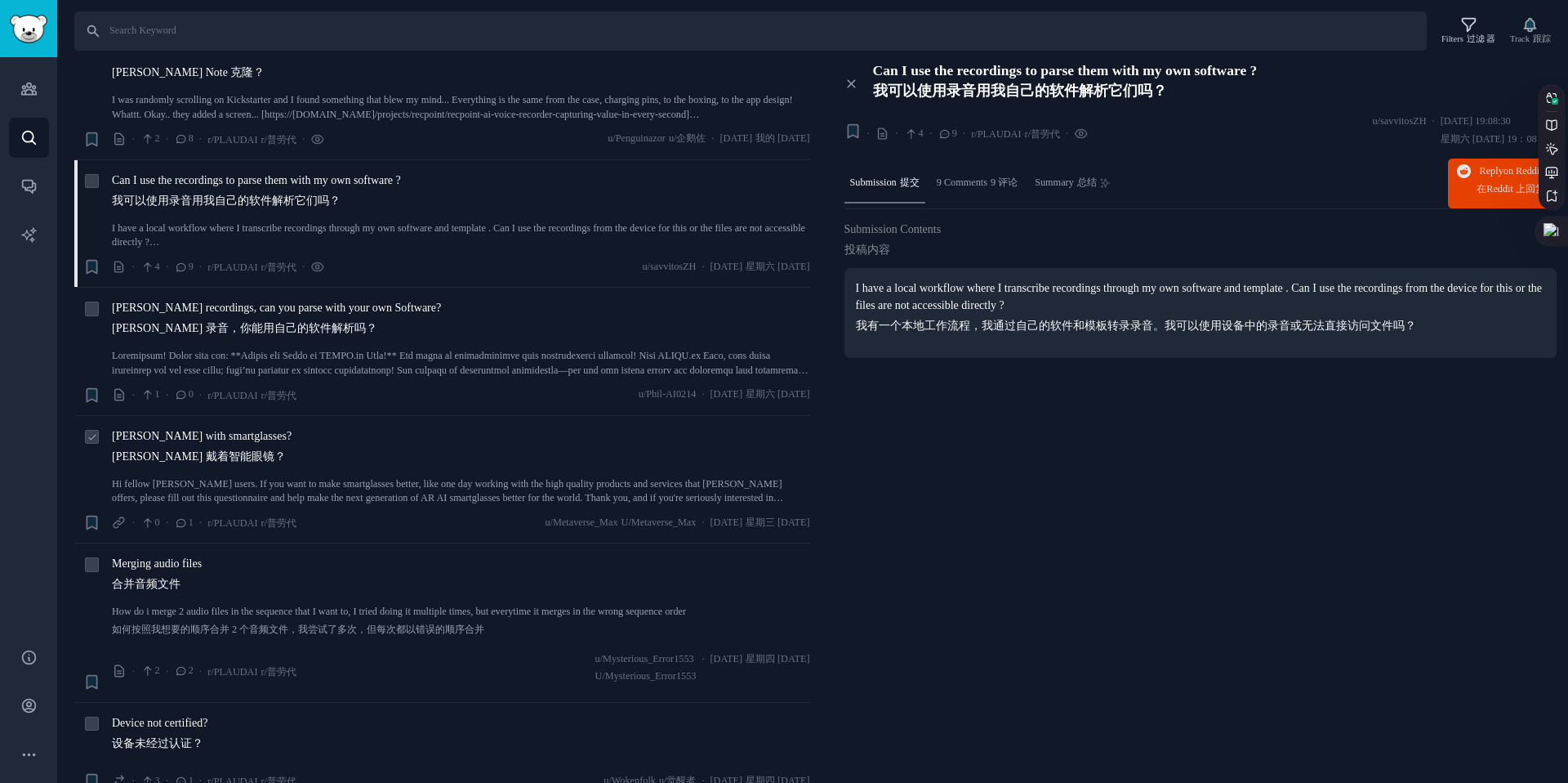
click at [347, 459] on div "PLAUD with smartglasses? PLAUD 戴着智能眼镜？" at bounding box center [461, 449] width 699 height 44
click at [260, 474] on div "PLAUD with smartglasses? PLAUD 戴着智能眼镜？ Hi fellow Plaud users. If you want to ma…" at bounding box center [461, 466] width 699 height 78
click at [232, 487] on link "Hi fellow Plaud users. If you want to make smartglasses better, like one day wo…" at bounding box center [461, 491] width 699 height 29
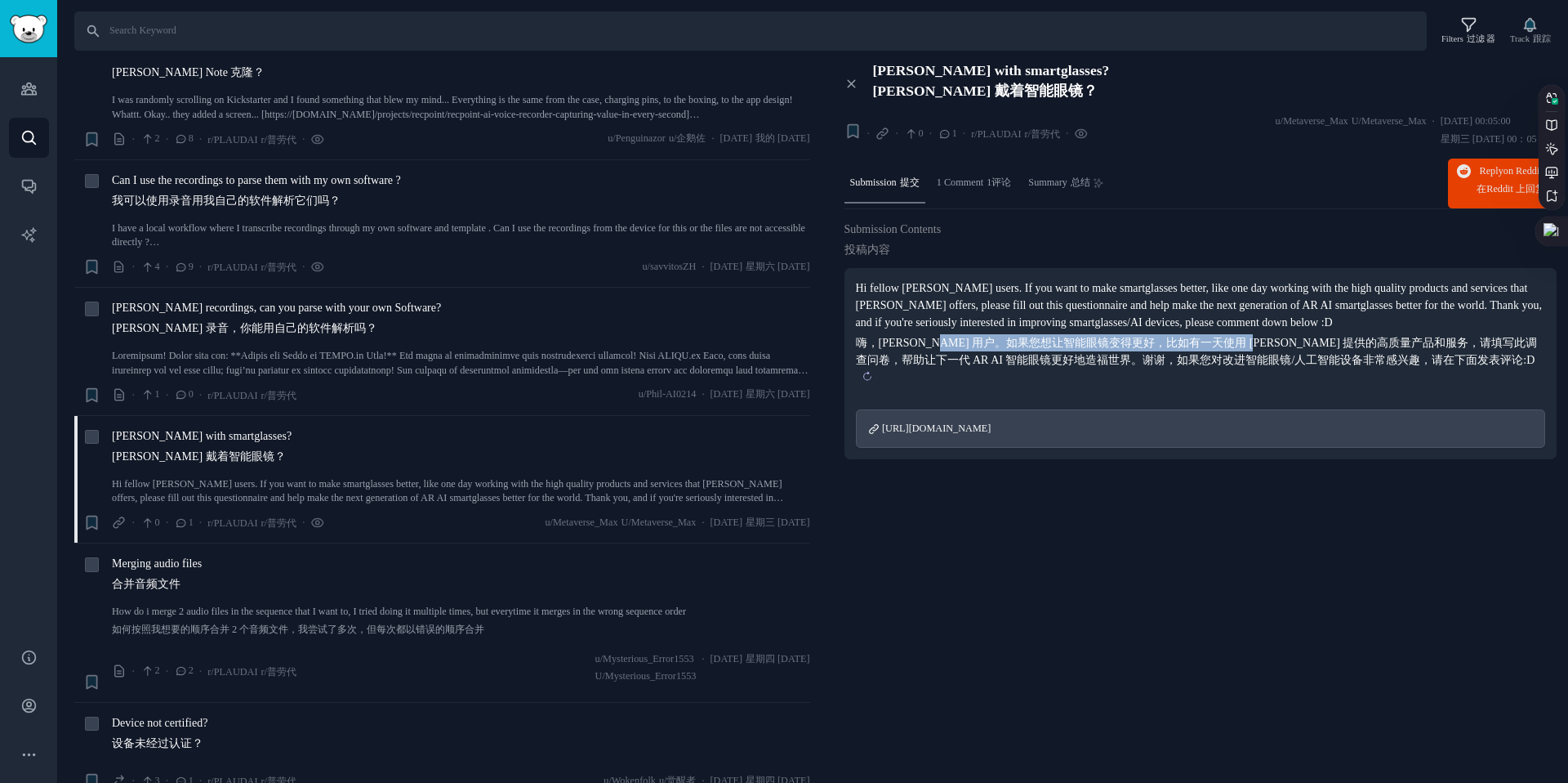
drag, startPoint x: 942, startPoint y: 339, endPoint x: 1251, endPoint y: 339, distance: 309.0
click at [1251, 339] on sider-trans-text "嗨，Plaud 用户。如果您想让智能眼镜变得更好，比如有一天使用 Plaud 提供的高质量产品和服务，请填写此调查问卷，帮助让下一代 AR AI 智能眼镜更好…" at bounding box center [1197, 352] width 682 height 30
drag, startPoint x: 1015, startPoint y: 356, endPoint x: 1158, endPoint y: 352, distance: 143.1
click at [1158, 352] on sider-trans-text "嗨，Plaud 用户。如果您想让智能眼镜变得更好，比如有一天使用 Plaud 提供的高质量产品和服务，请填写此调查问卷，帮助让下一代 AR AI 智能眼镜更好…" at bounding box center [1197, 352] width 682 height 30
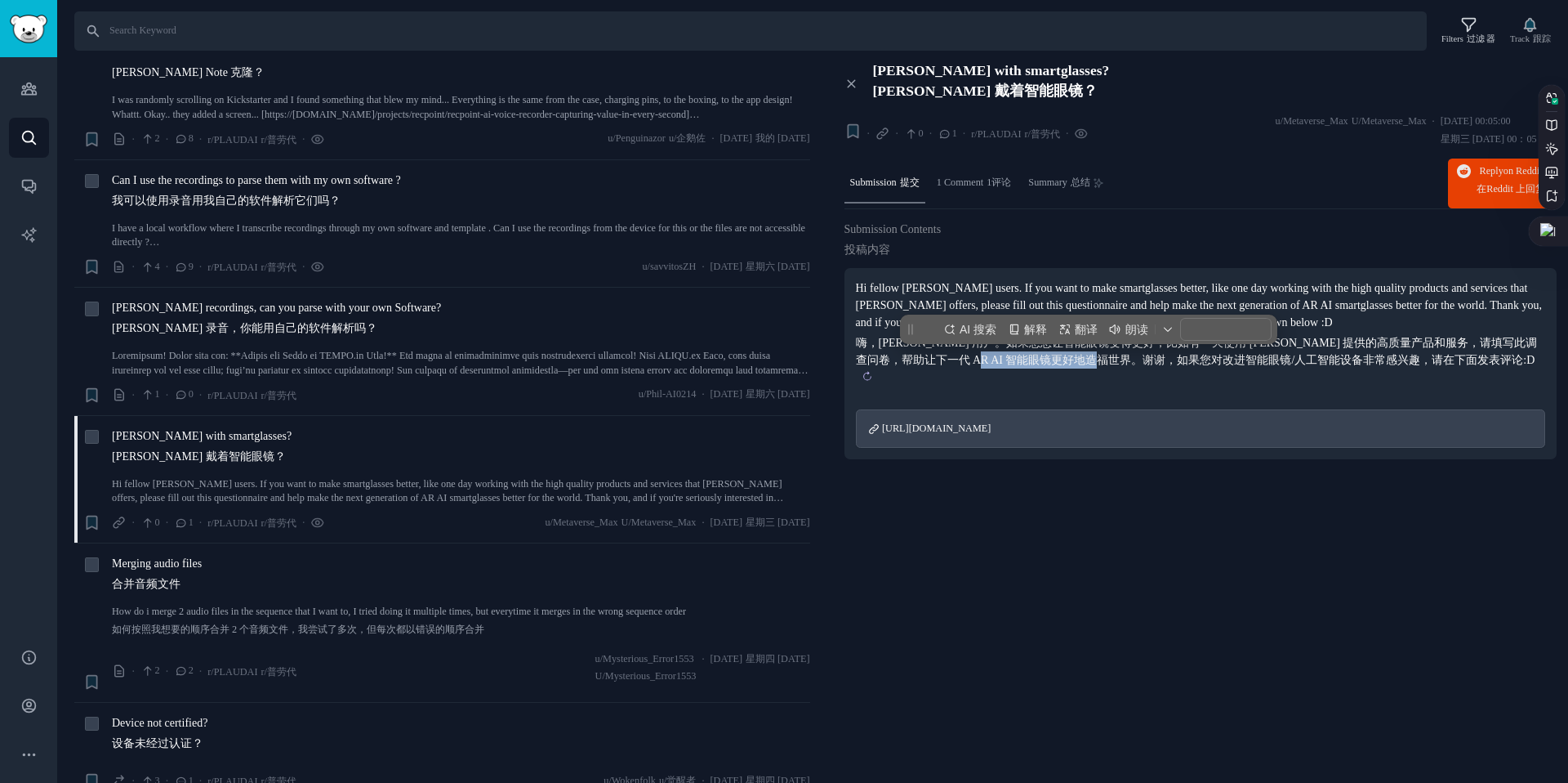
click at [1158, 352] on sider-trans-text "嗨，Plaud 用户。如果您想让智能眼镜变得更好，比如有一天使用 Plaud 提供的高质量产品和服务，请填写此调查问卷，帮助让下一代 AR AI 智能眼镜更好…" at bounding box center [1197, 352] width 682 height 30
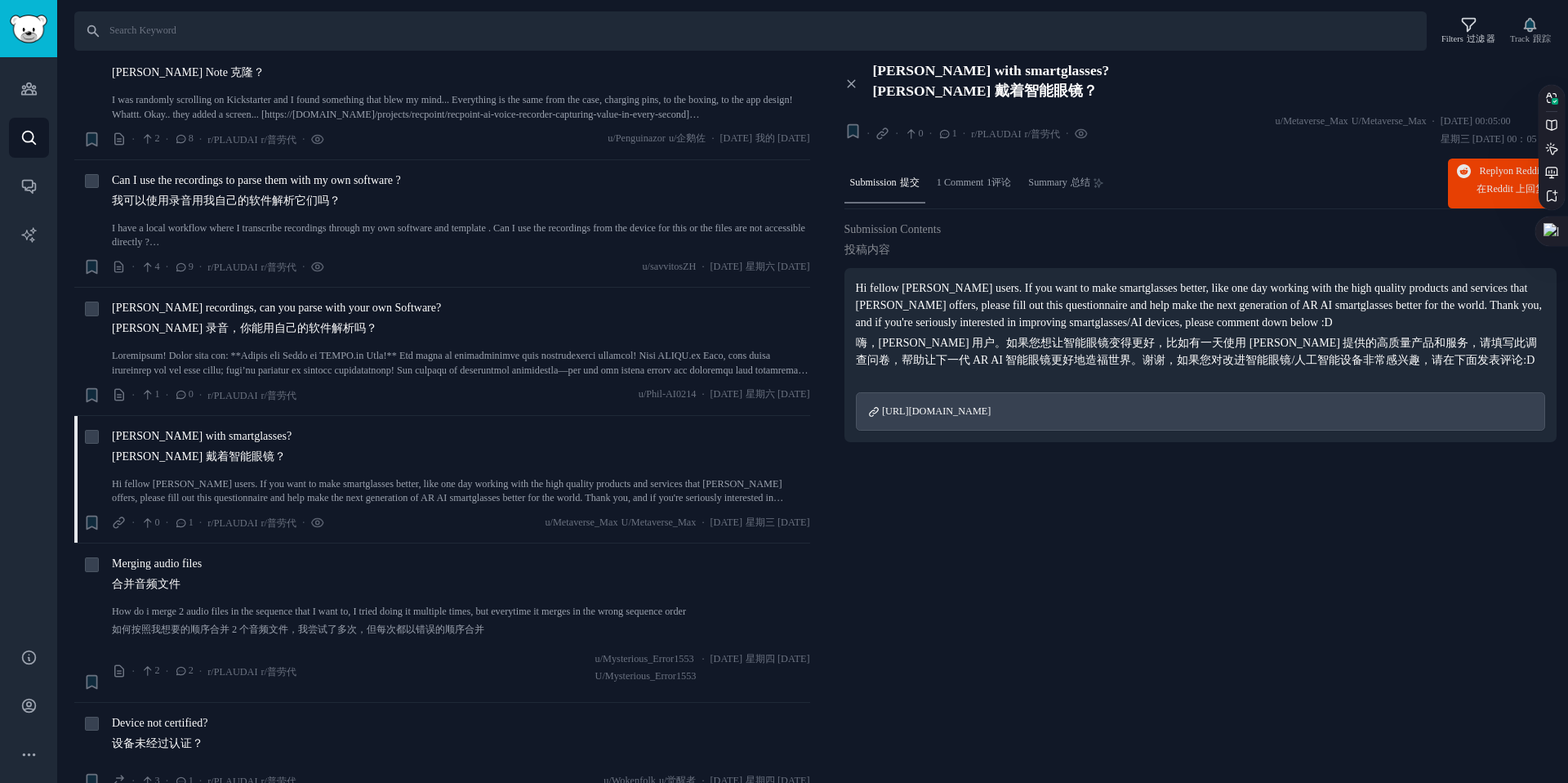
click at [991, 409] on span "https://docs.google.com/forms/d/e/1FAIpQLSdqiNn9v0XjEOigkNMuHAgJw5GRz6F1f96R7CW…" at bounding box center [935, 411] width 108 height 11
click at [264, 575] on div "Merging audio files 合并音频文件" at bounding box center [461, 576] width 699 height 44
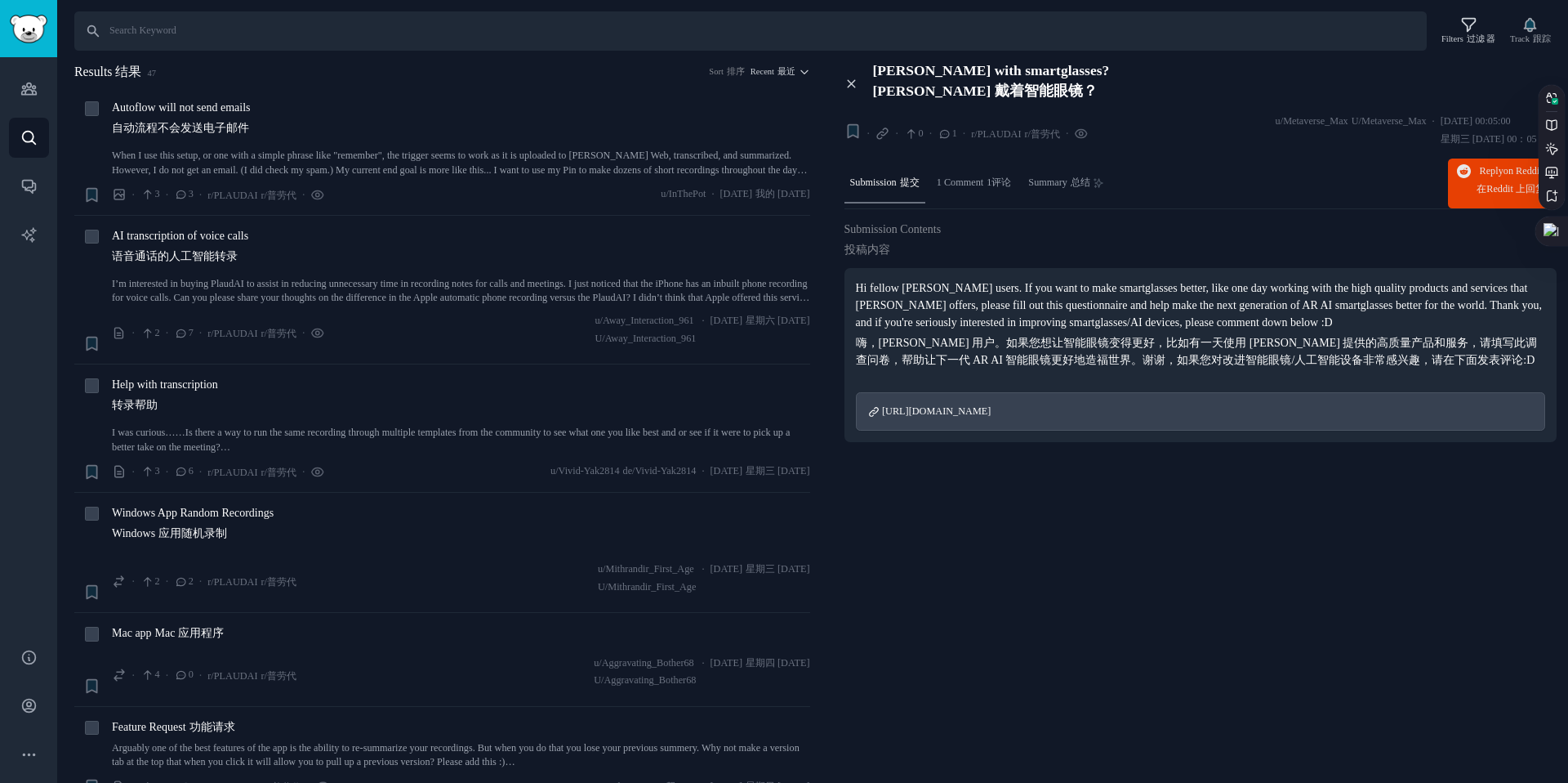
click at [858, 82] on button "Close panel 关闭面板" at bounding box center [853, 83] width 17 height 15
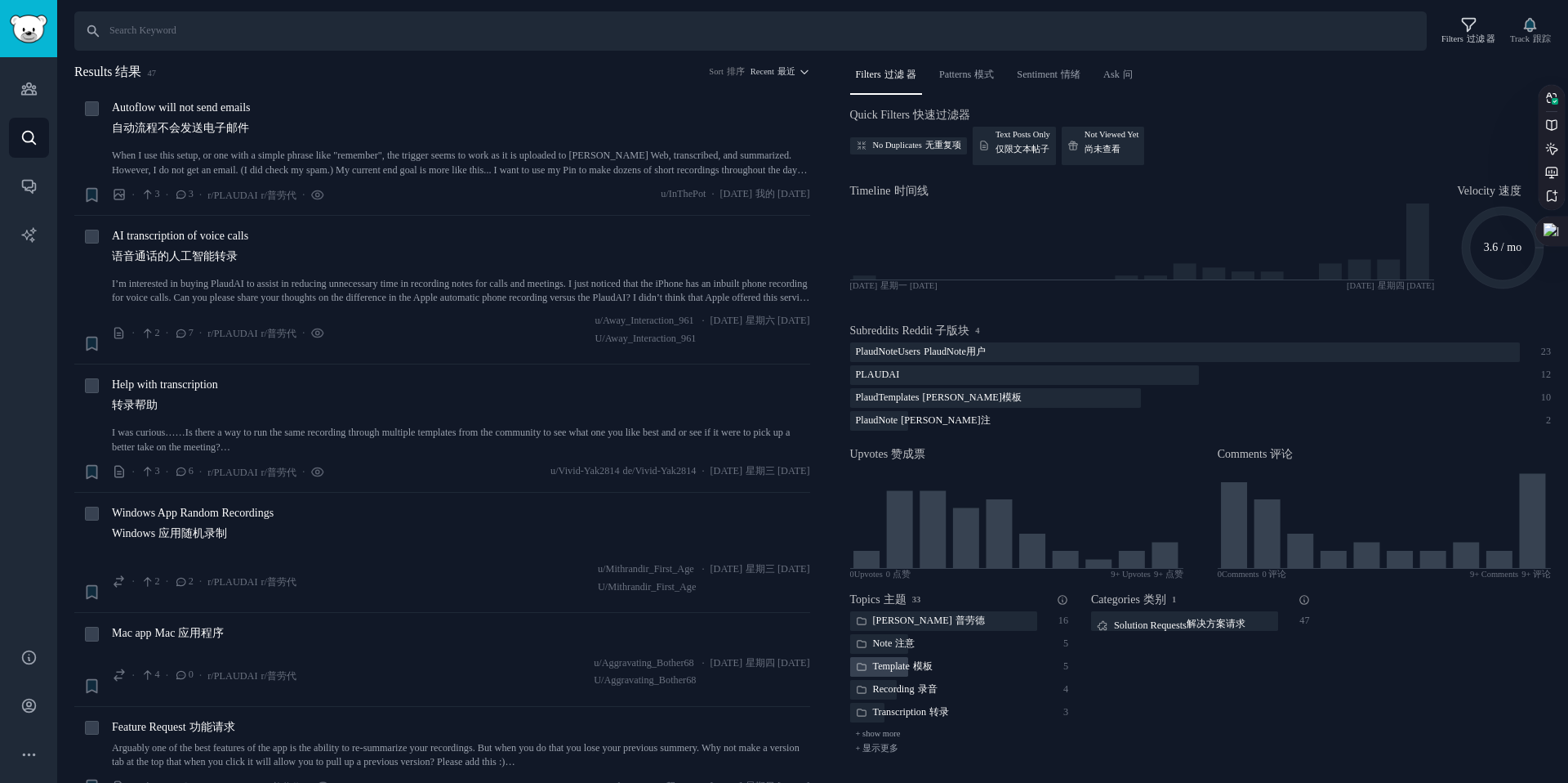
click at [882, 663] on div "Template 模板" at bounding box center [895, 668] width 89 height 21
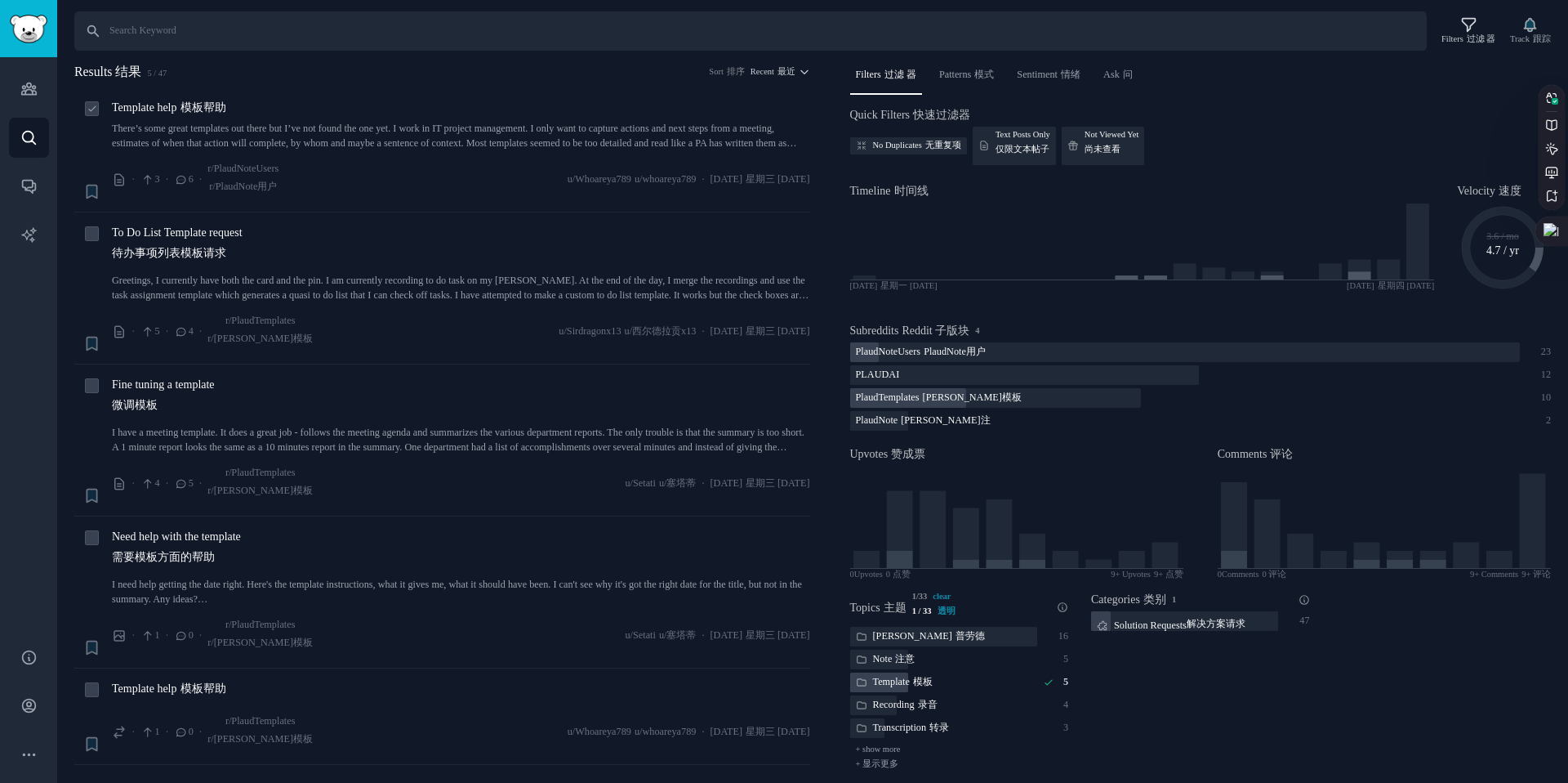
click at [205, 128] on link "There’s some great templates out there but I’ve not found the one yet. I work i…" at bounding box center [461, 135] width 699 height 29
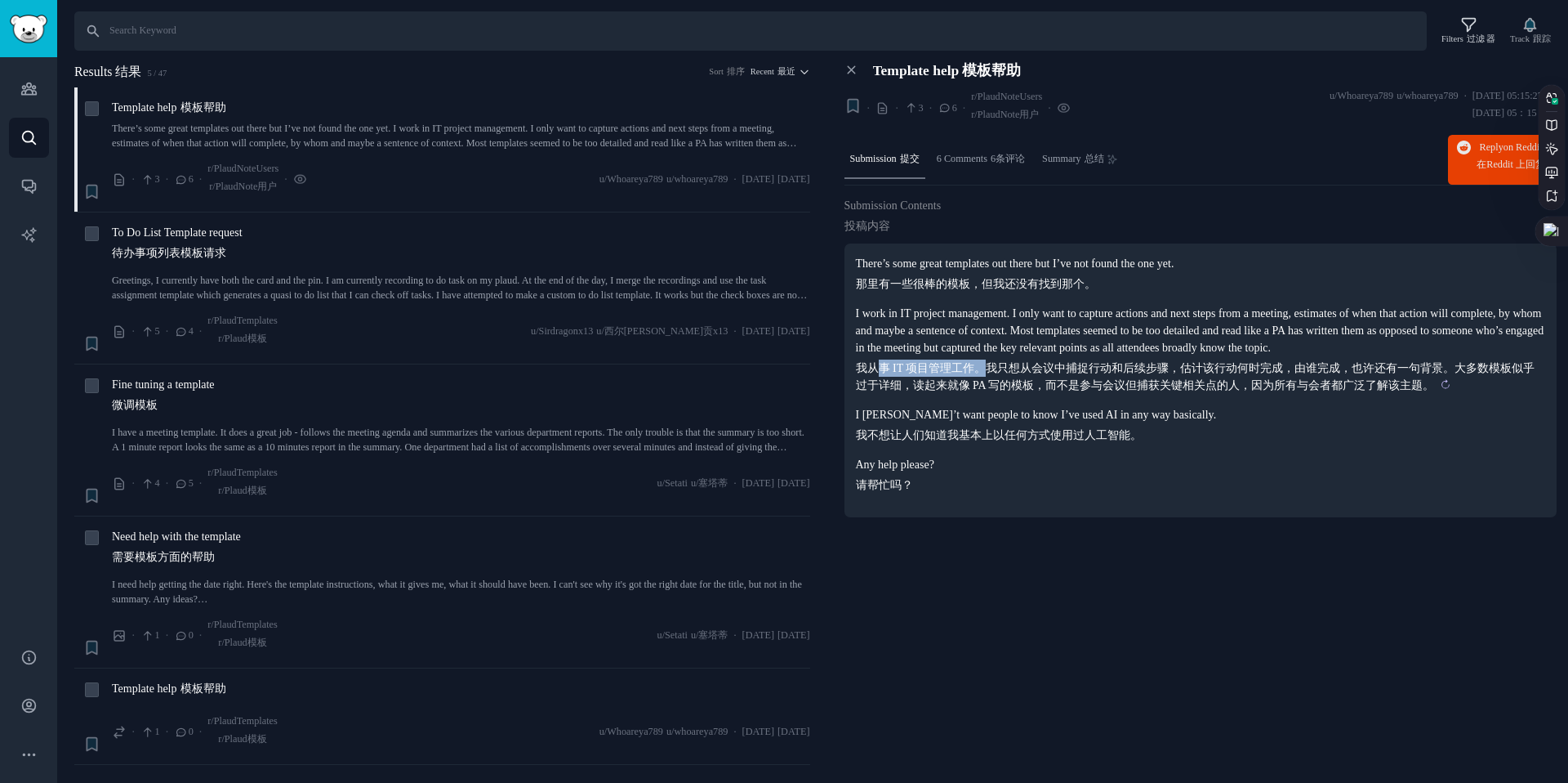
drag, startPoint x: 879, startPoint y: 391, endPoint x: 987, endPoint y: 389, distance: 108.0
click at [987, 389] on sider-trans-text "我从事 IT 项目管理工作。我只想从会议中捕捉行动和后续步骤，估计该行动何时完成，由谁完成，也许还有一句背景。大多数模板似乎过于详细，读起来就像 PA 写的模…" at bounding box center [1195, 377] width 679 height 30
drag, startPoint x: 987, startPoint y: 389, endPoint x: 1145, endPoint y: 386, distance: 158.0
click at [1145, 386] on sider-trans-text "我从事 IT 项目管理工作。我只想从会议中捕捉行动和后续步骤，估计该行动何时完成，由谁完成，也许还有一句背景。大多数模板似乎过于详细，读起来就像 PA 写的模…" at bounding box center [1195, 377] width 679 height 30
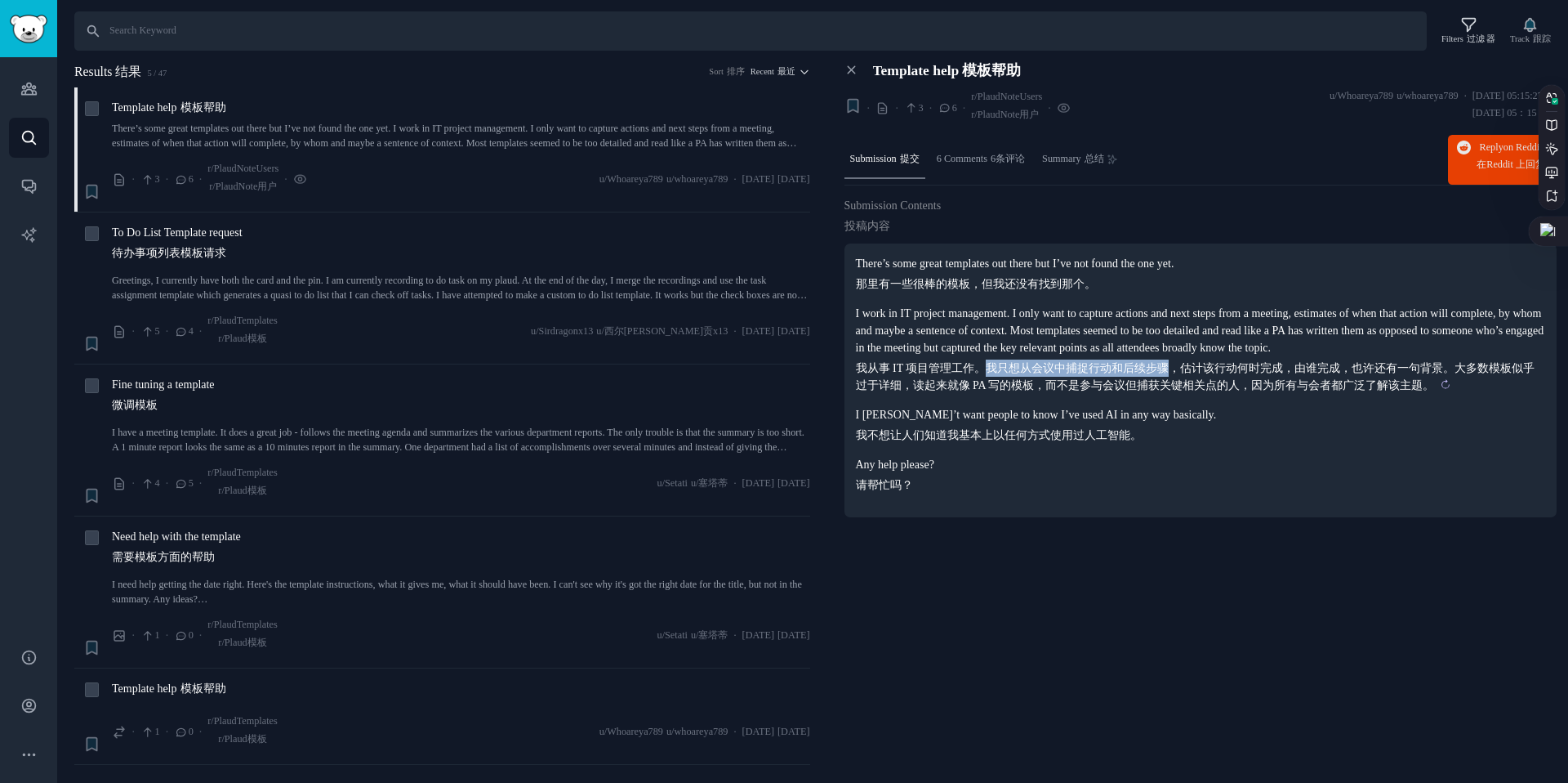
click at [1145, 388] on sider-trans-text "我从事 IT 项目管理工作。我只想从会议中捕捉行动和后续步骤，估计该行动何时完成，由谁完成，也许还有一句背景。大多数模板似乎过于详细，读起来就像 PA 写的模…" at bounding box center [1195, 377] width 679 height 30
drag, startPoint x: 1147, startPoint y: 386, endPoint x: 1269, endPoint y: 383, distance: 122.0
click at [1269, 384] on sider-trans-text "我从事 IT 项目管理工作。我只想从会议中捕捉行动和后续步骤，估计该行动何时完成，由谁完成，也许还有一句背景。大多数模板似乎过于详细，读起来就像 PA 写的模…" at bounding box center [1195, 377] width 679 height 30
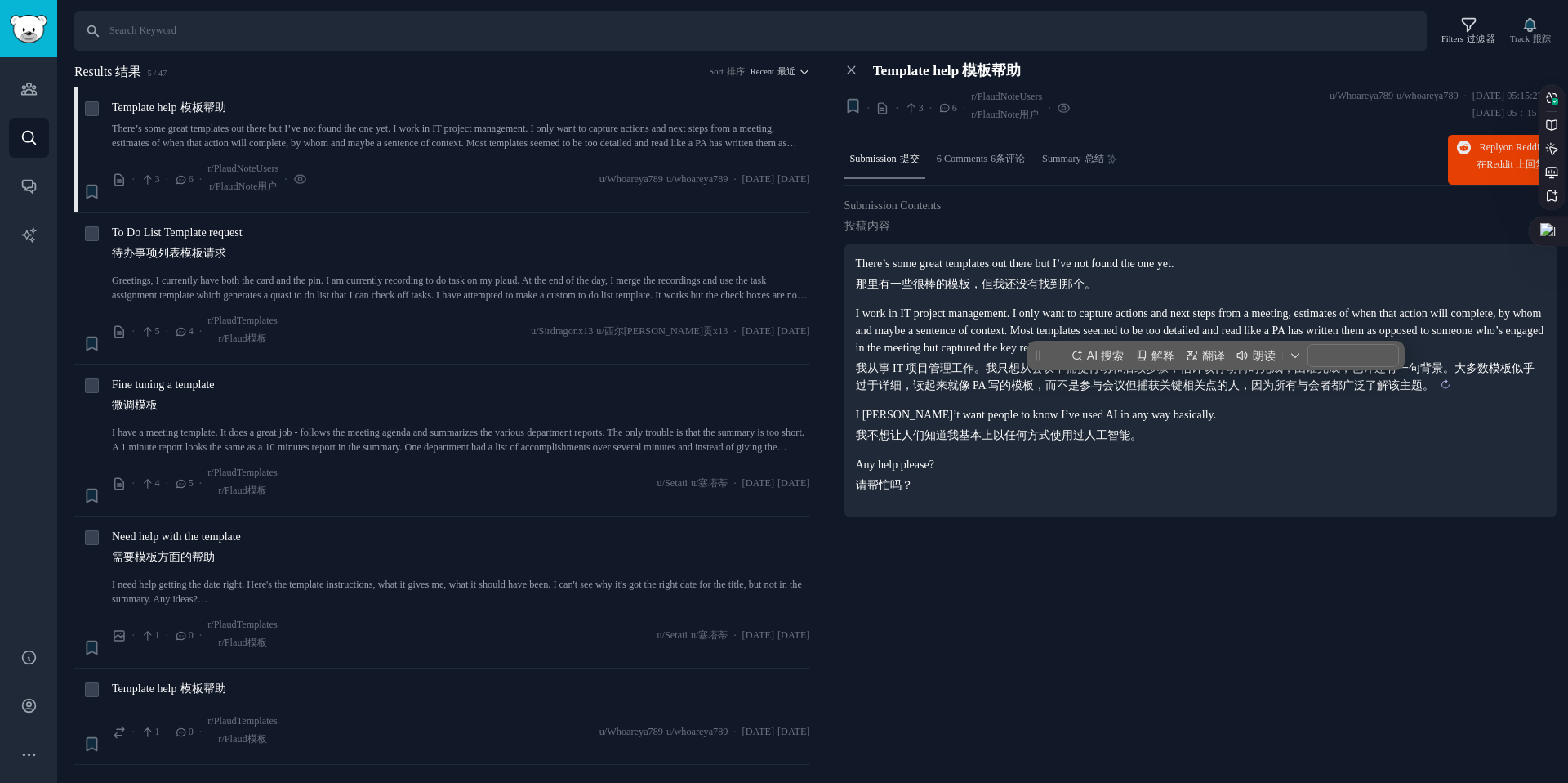
click at [1269, 383] on sider-trans-text "我从事 IT 项目管理工作。我只想从会议中捕捉行动和后续步骤，估计该行动何时完成，由谁完成，也许还有一句背景。大多数模板似乎过于详细，读起来就像 PA 写的模…" at bounding box center [1195, 377] width 679 height 30
drag, startPoint x: 935, startPoint y: 382, endPoint x: 896, endPoint y: 383, distance: 39.0
click at [896, 383] on sider-trans-text "我从事 IT 项目管理工作。我只想从会议中捕捉行动和后续步骤，估计该行动何时完成，由谁完成，也许还有一句背景。大多数模板似乎过于详细，读起来就像 PA 写的模…" at bounding box center [1195, 377] width 679 height 30
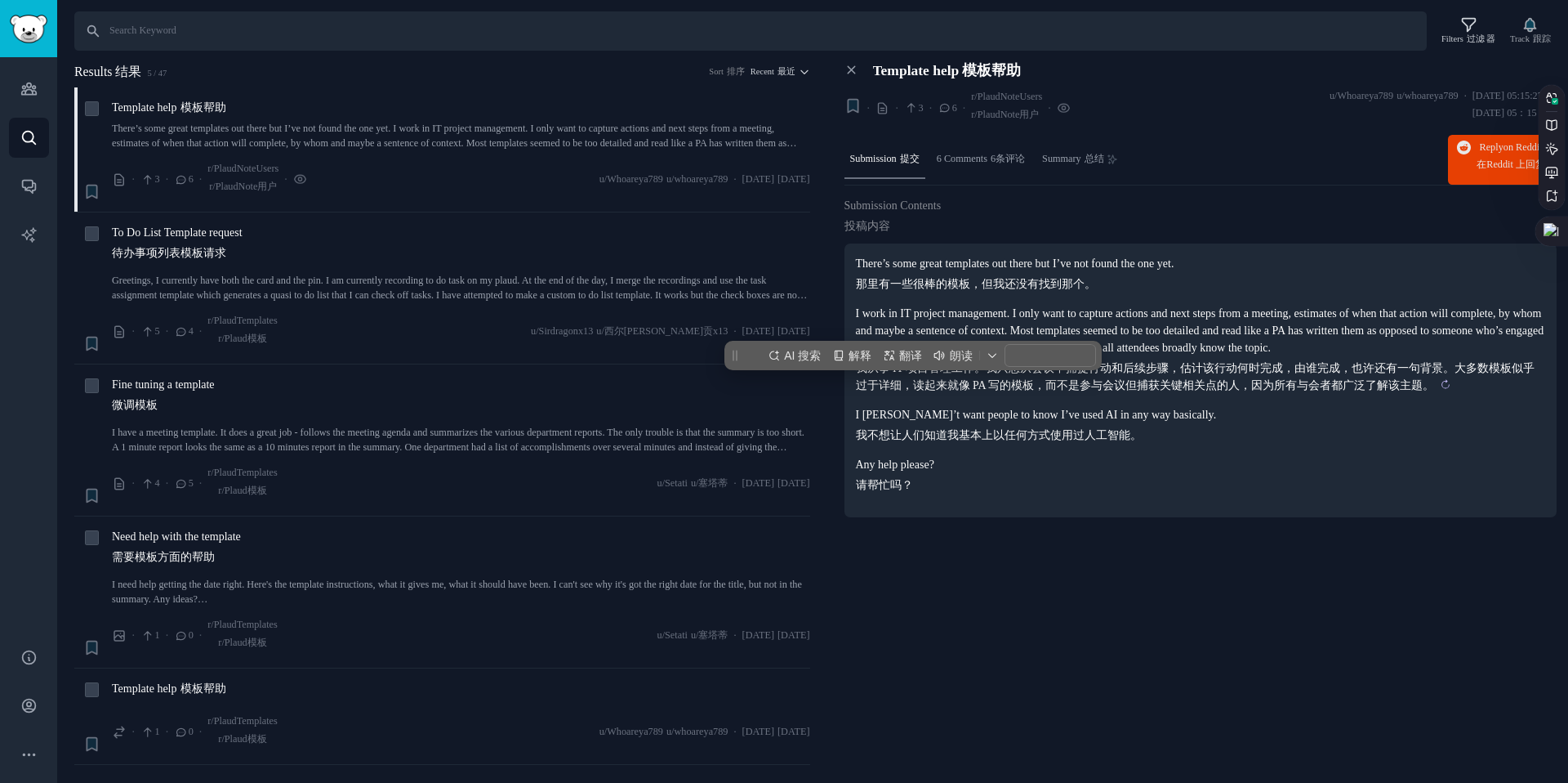
click at [1079, 392] on sider-trans-text "我从事 IT 项目管理工作。我只想从会议中捕捉行动和后续步骤，估计该行动何时完成，由谁完成，也许还有一句背景。大多数模板似乎过于详细，读起来就像 PA 写的模…" at bounding box center [1195, 377] width 679 height 30
